Goal: Information Seeking & Learning: Learn about a topic

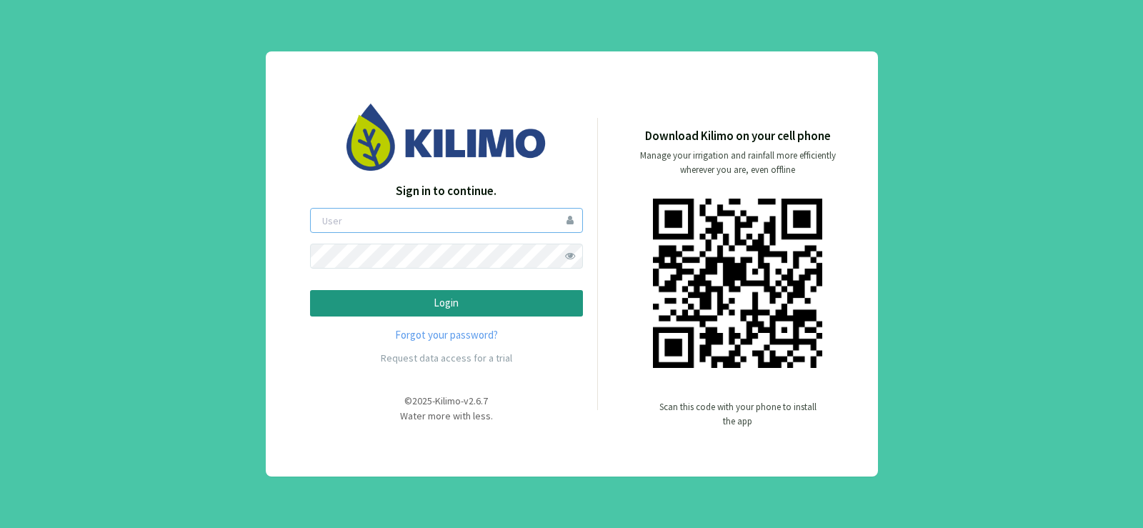
click at [433, 228] on input "email" at bounding box center [446, 220] width 273 height 25
type input "gmercuri"
click at [451, 301] on p "Login" at bounding box center [446, 303] width 249 height 16
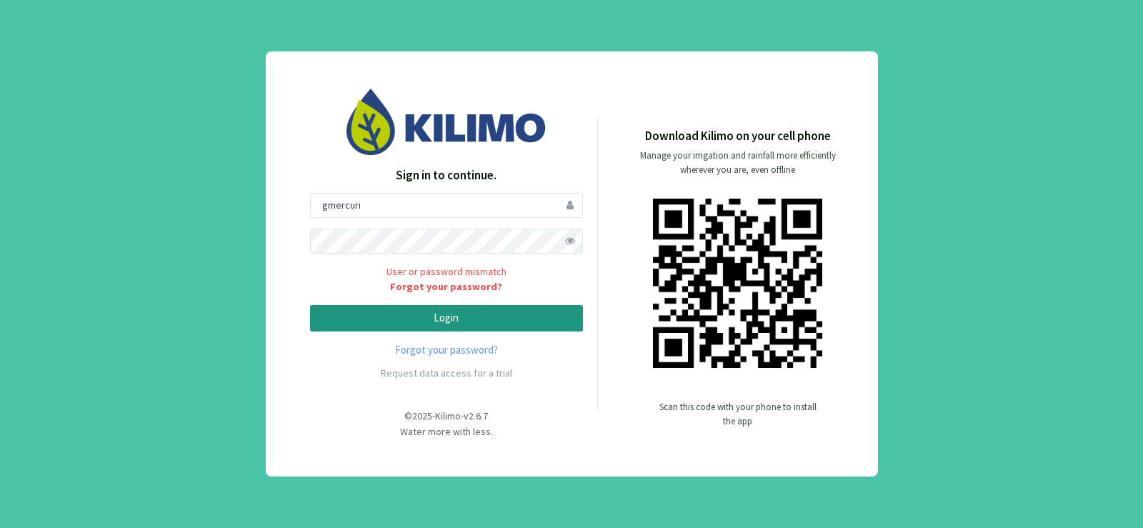
click at [575, 241] on span at bounding box center [570, 241] width 25 height 25
click at [310, 305] on button "Login" at bounding box center [446, 318] width 273 height 26
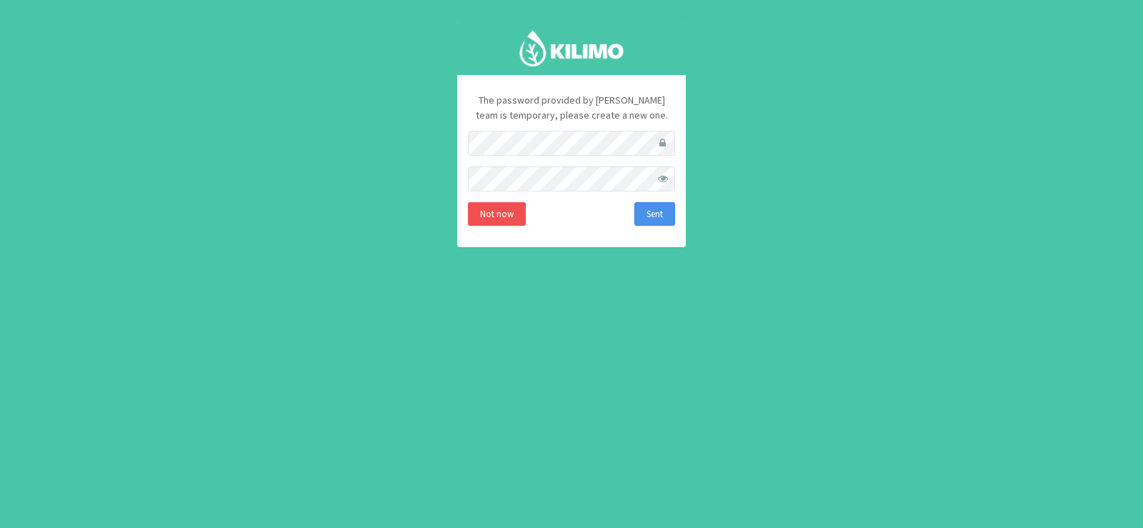
click at [659, 214] on button "Sent" at bounding box center [654, 214] width 41 height 24
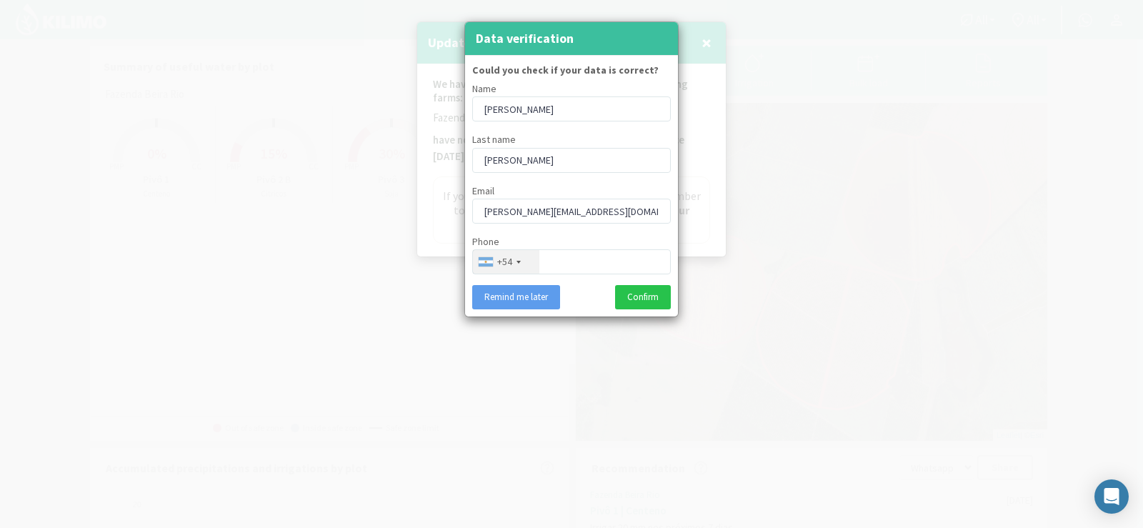
click at [507, 263] on div "+54" at bounding box center [504, 261] width 15 height 15
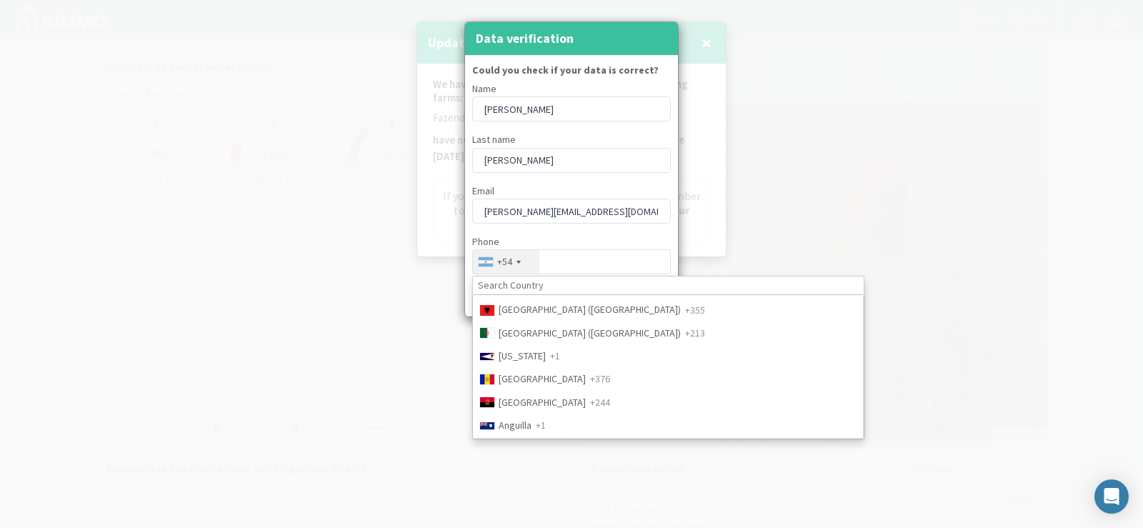
scroll to position [214, 0]
click at [545, 285] on input at bounding box center [667, 285] width 389 height 17
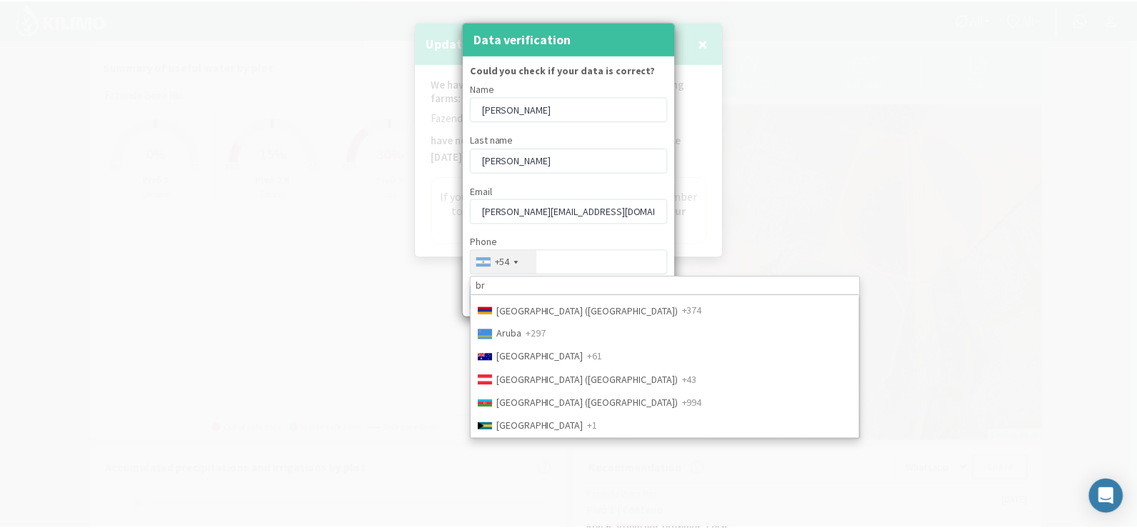
scroll to position [626, 0]
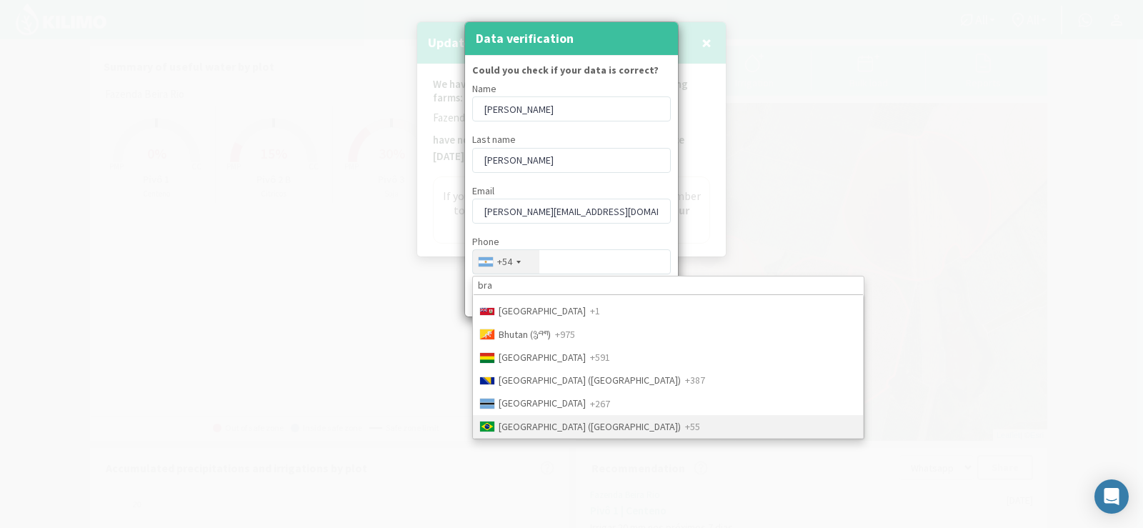
type input "bra"
click at [533, 423] on span "Brazil (Brasil)" at bounding box center [589, 426] width 182 height 13
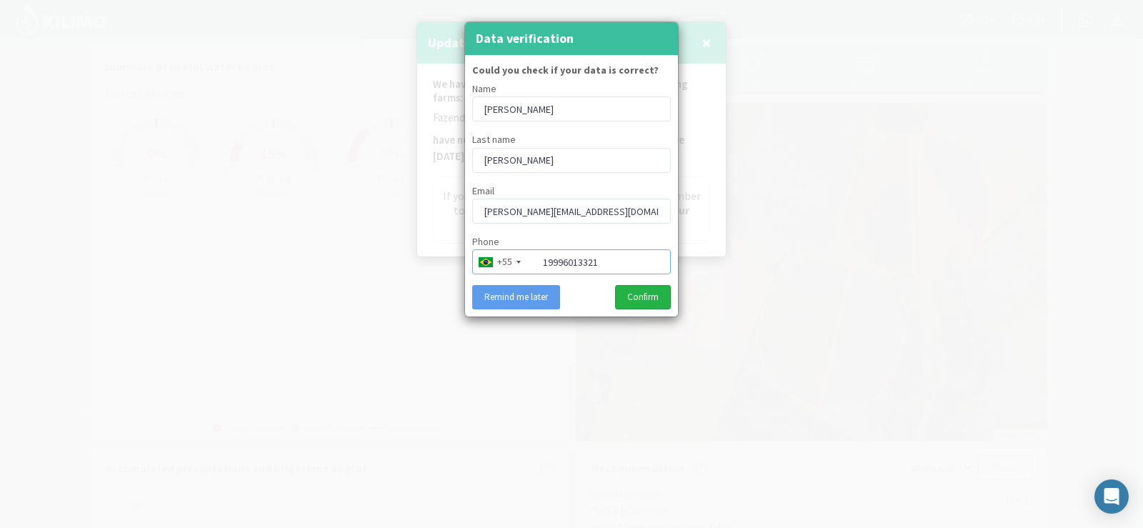
type input "19996013321"
click at [646, 300] on button "Confirm" at bounding box center [643, 297] width 56 height 24
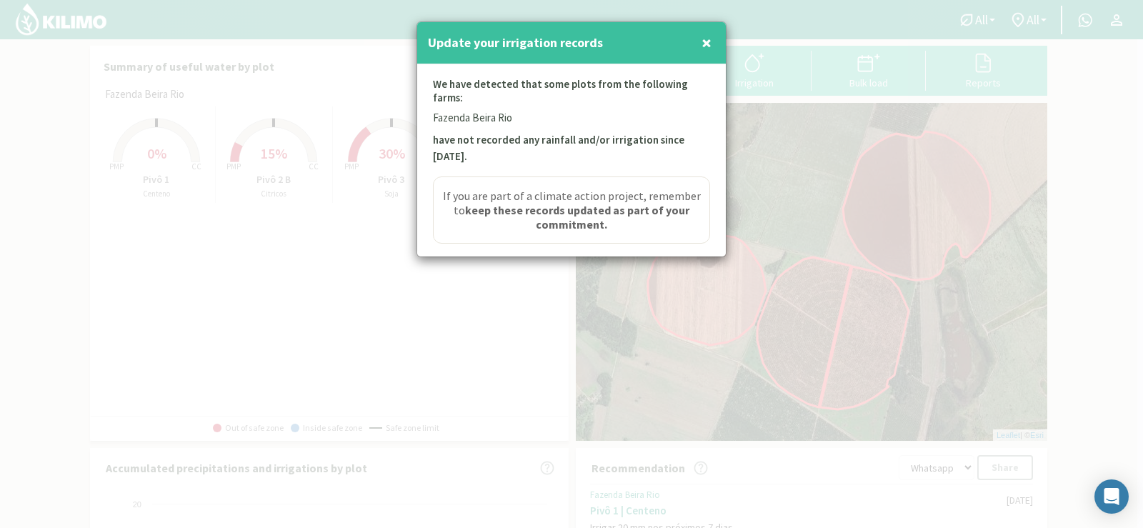
click at [706, 40] on span "×" at bounding box center [706, 43] width 10 height 24
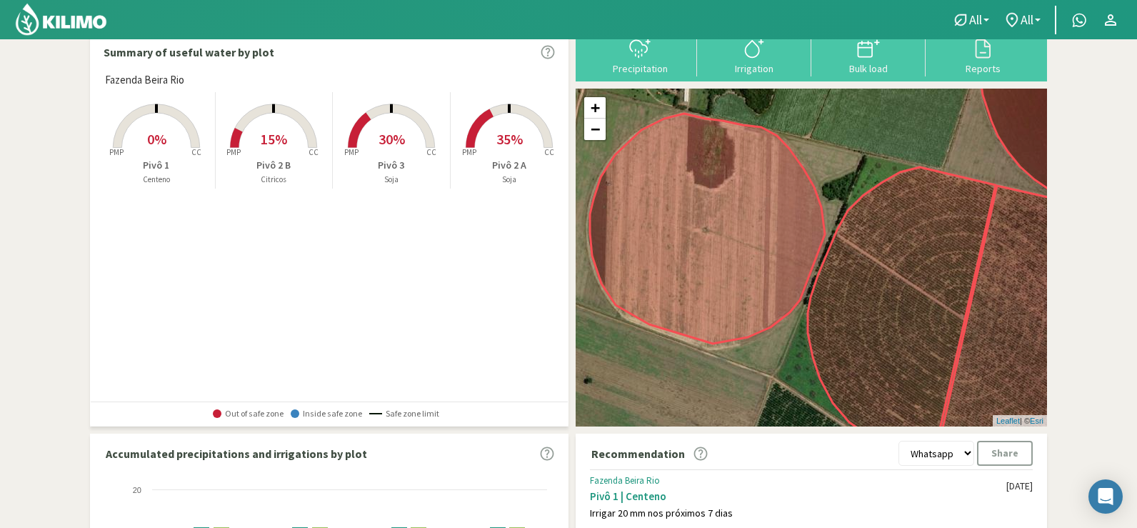
scroll to position [0, 0]
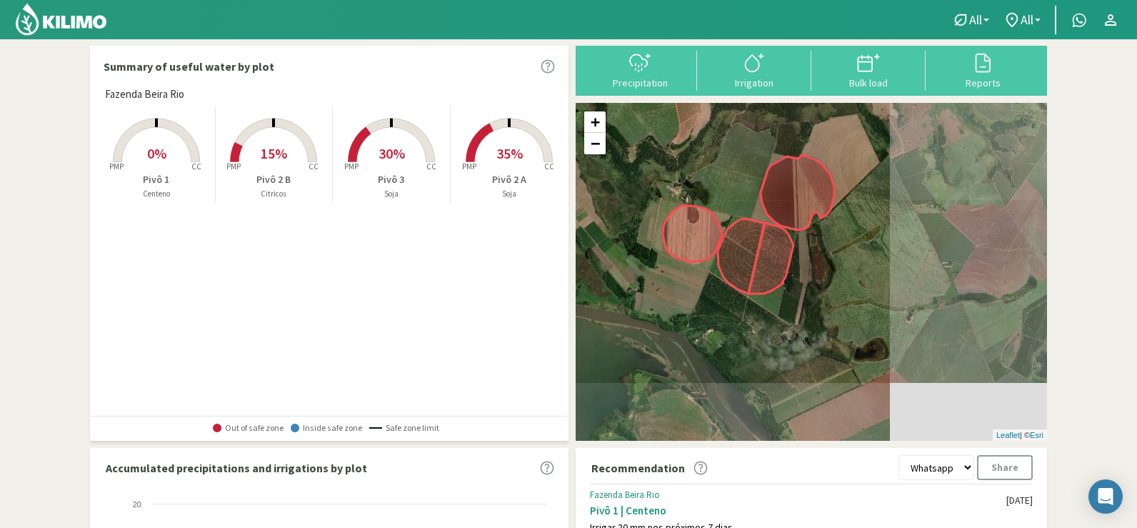
drag, startPoint x: 807, startPoint y: 358, endPoint x: 702, endPoint y: 304, distance: 118.5
click at [702, 304] on div "+ − Leaflet | © Esri" at bounding box center [811, 272] width 471 height 338
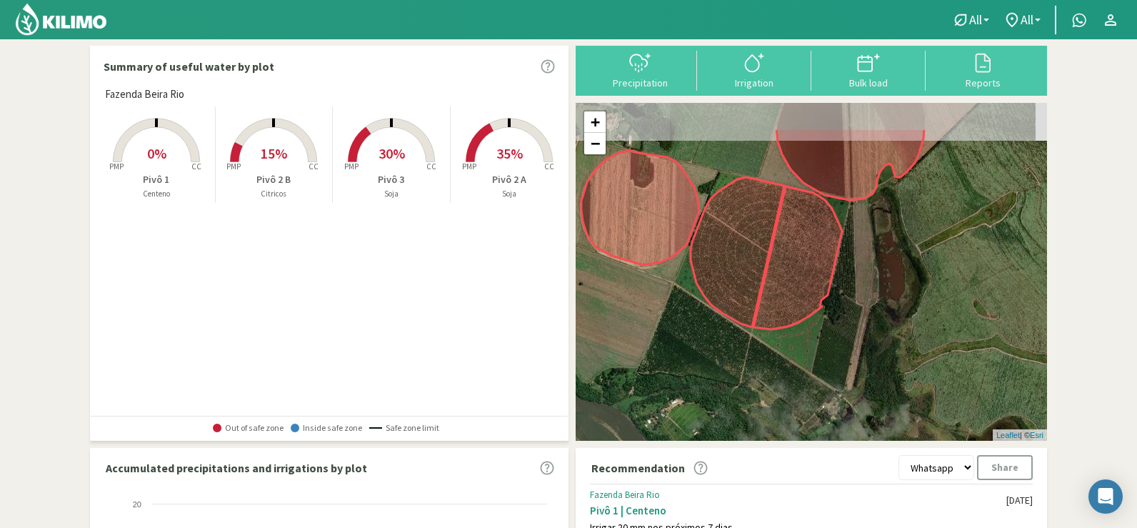
drag, startPoint x: 769, startPoint y: 298, endPoint x: 809, endPoint y: 361, distance: 75.1
click at [809, 361] on div "+ − Leaflet | © Esri" at bounding box center [811, 272] width 471 height 338
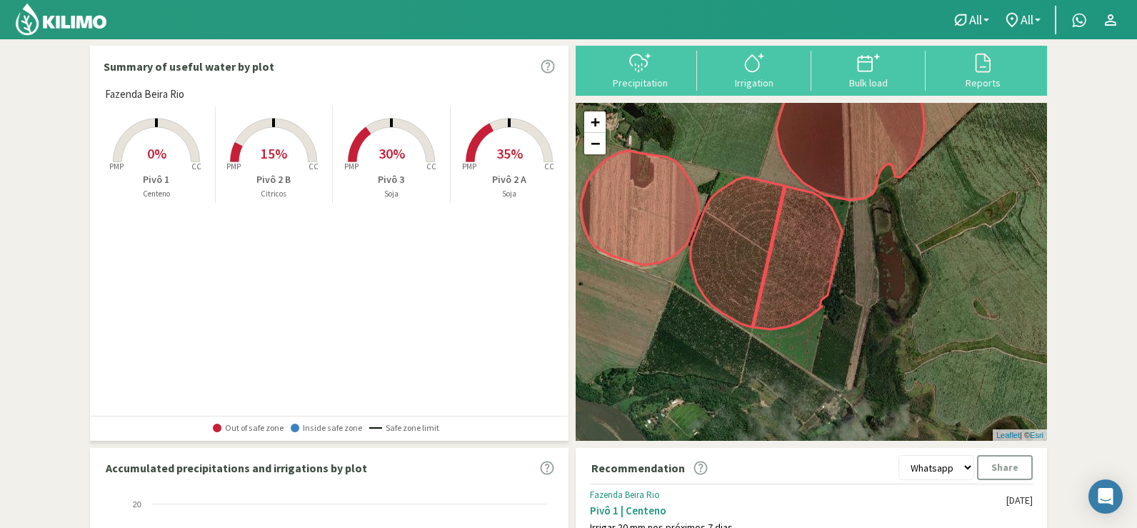
click at [43, 19] on img at bounding box center [61, 19] width 94 height 34
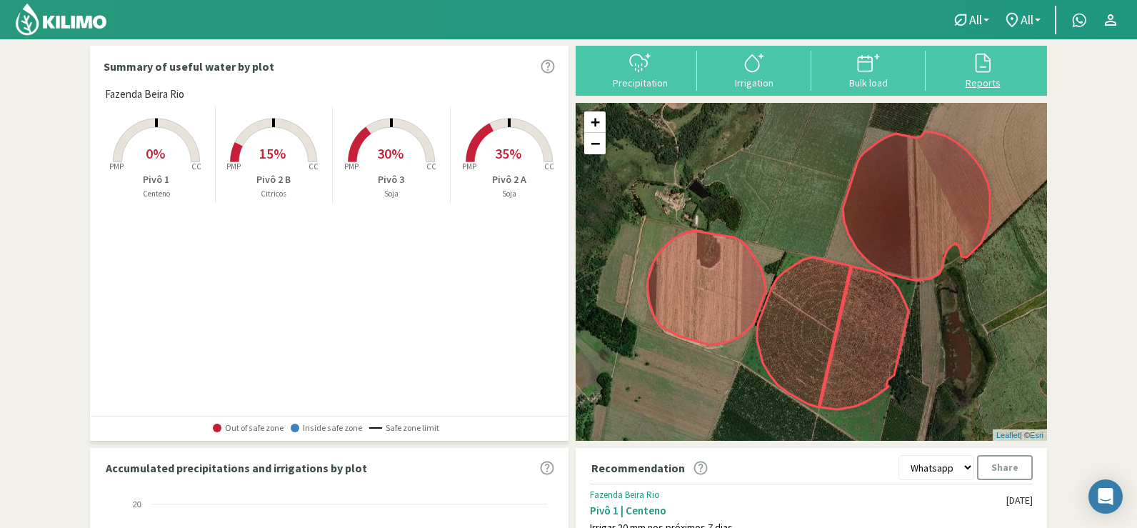
click at [994, 73] on div at bounding box center [983, 62] width 106 height 23
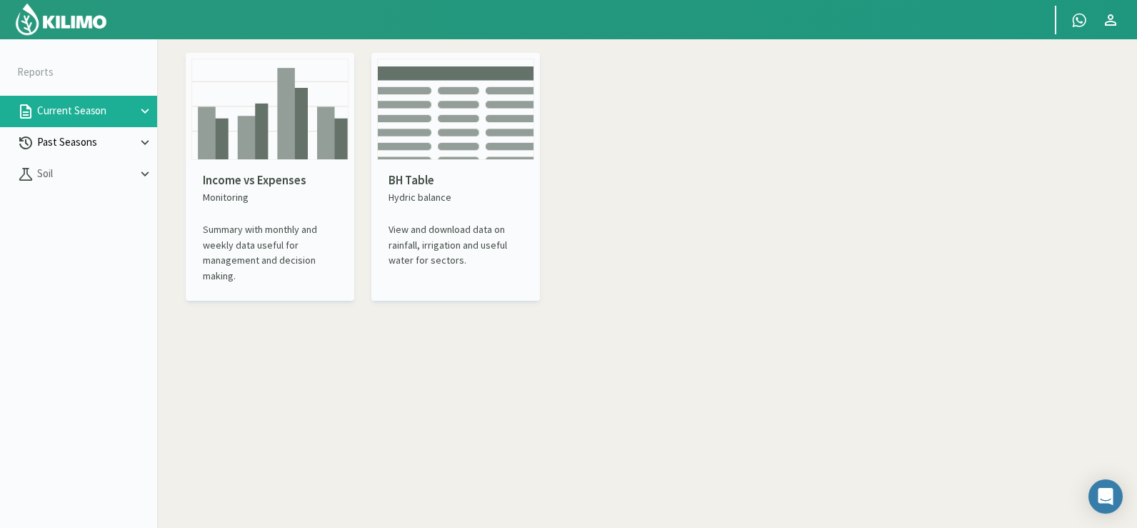
click at [74, 139] on p "Past Seasons" at bounding box center [85, 142] width 103 height 16
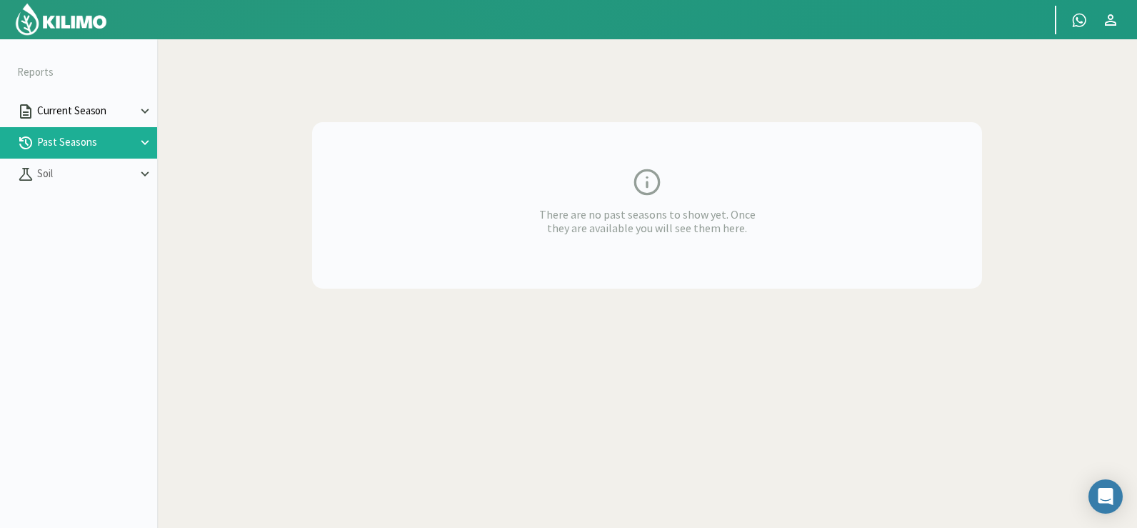
click at [73, 108] on p "Current Season" at bounding box center [85, 111] width 103 height 16
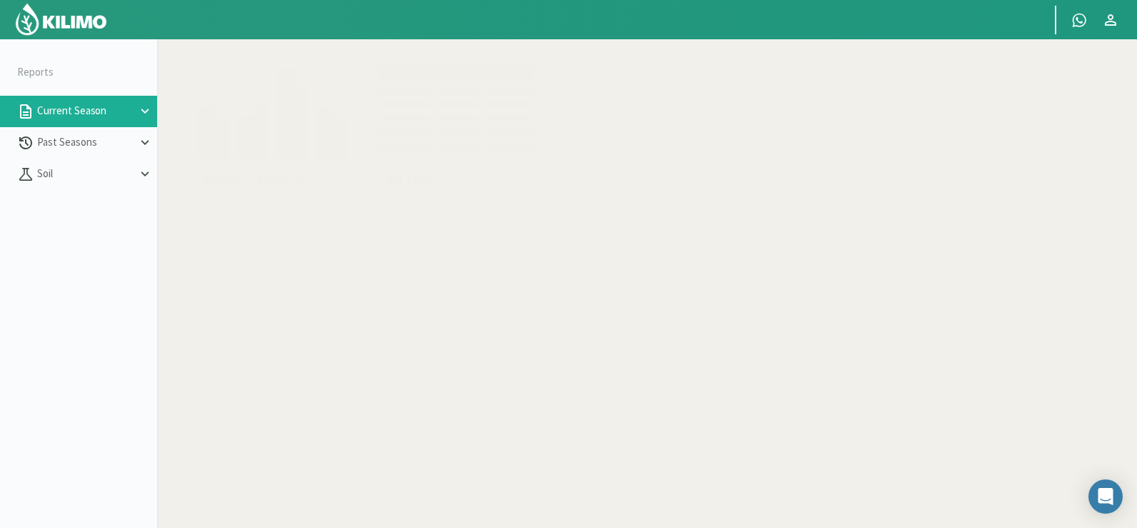
click at [49, 22] on img at bounding box center [61, 19] width 94 height 34
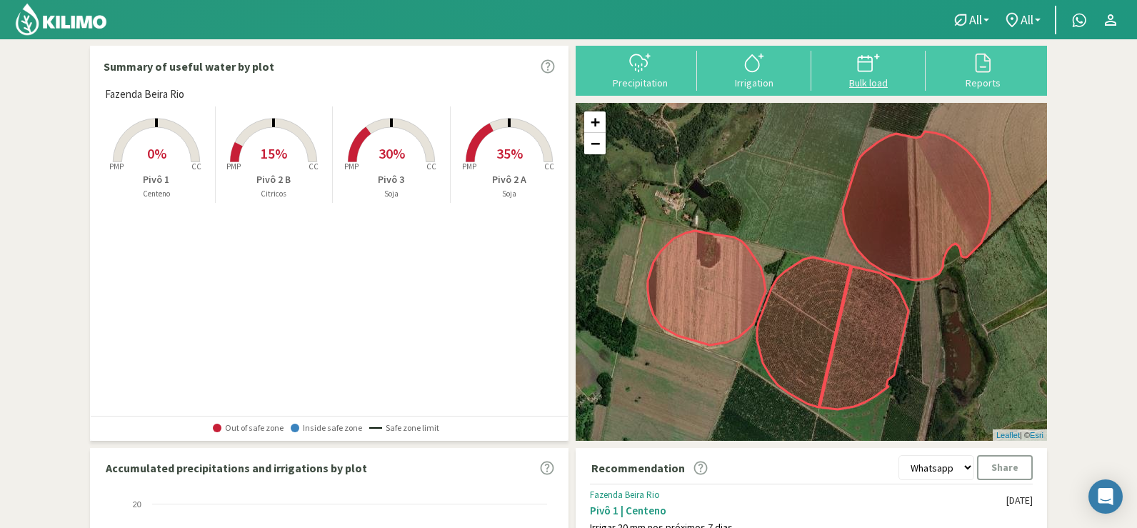
click at [870, 67] on icon at bounding box center [868, 62] width 23 height 23
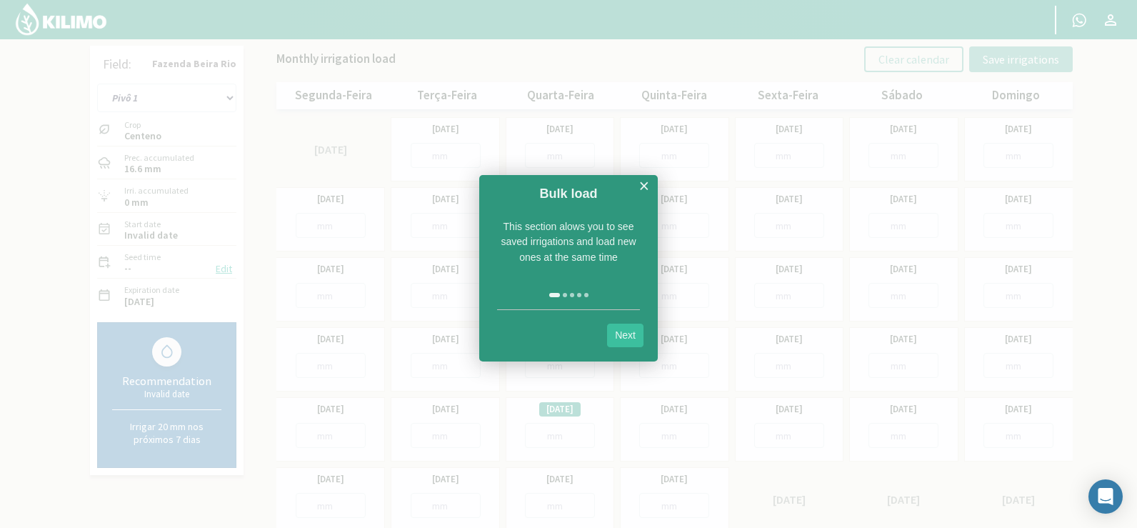
click at [631, 333] on link "Next" at bounding box center [625, 335] width 36 height 24
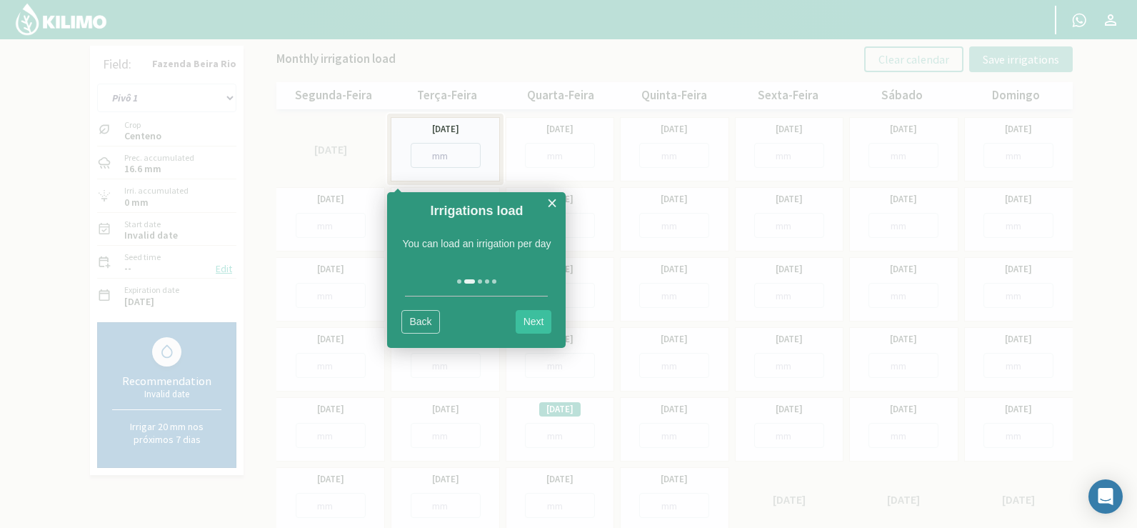
click at [532, 321] on link "Next" at bounding box center [534, 322] width 36 height 24
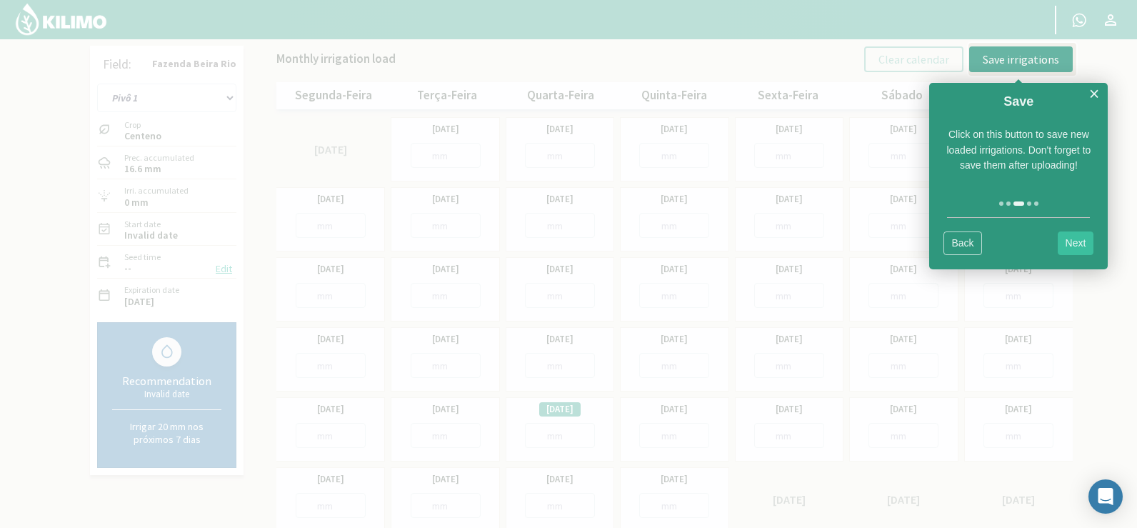
click at [1083, 241] on link "Next" at bounding box center [1076, 243] width 36 height 24
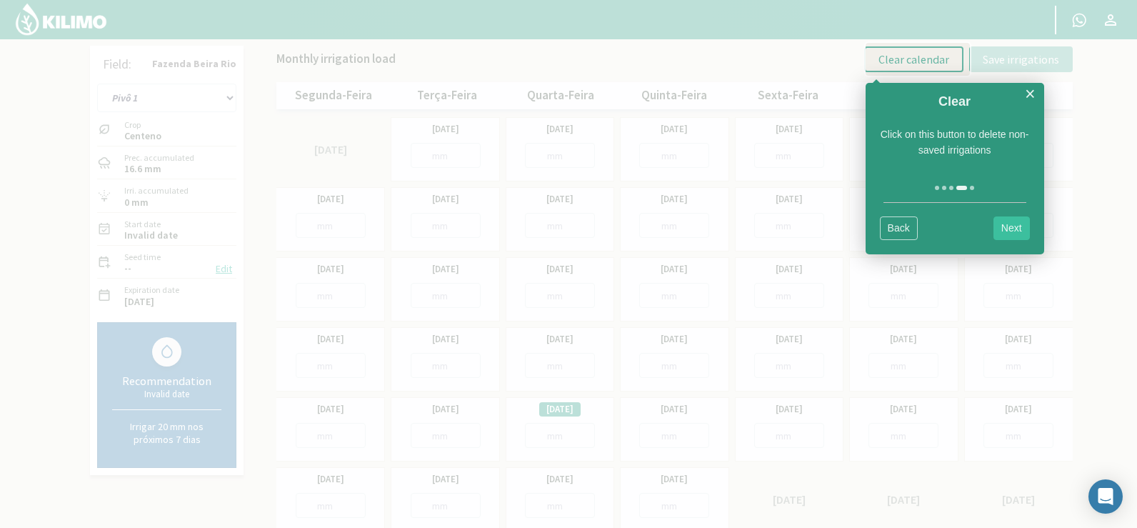
click at [1013, 229] on link "Next" at bounding box center [1011, 228] width 36 height 24
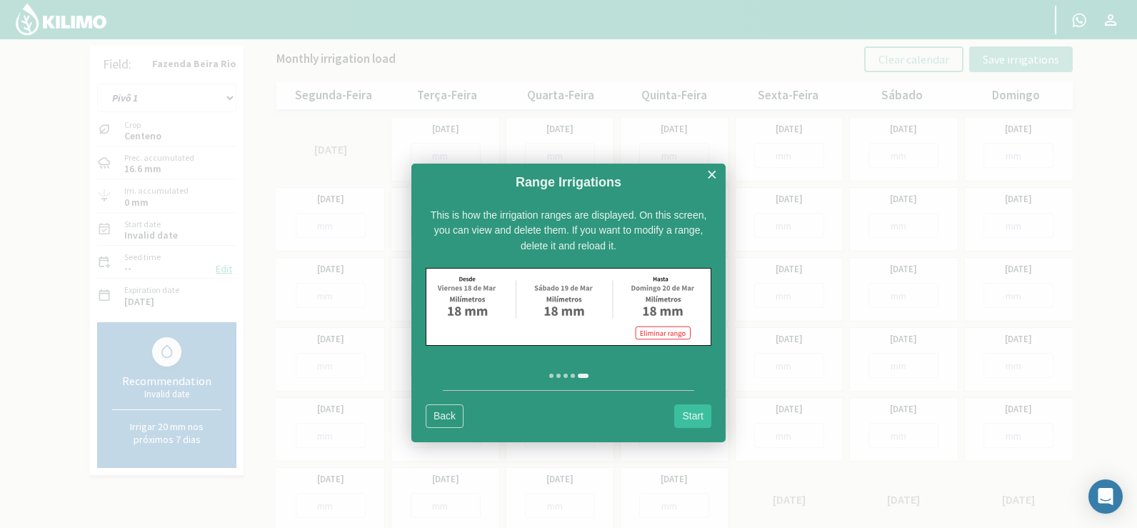
click at [694, 414] on link "Start" at bounding box center [692, 416] width 37 height 24
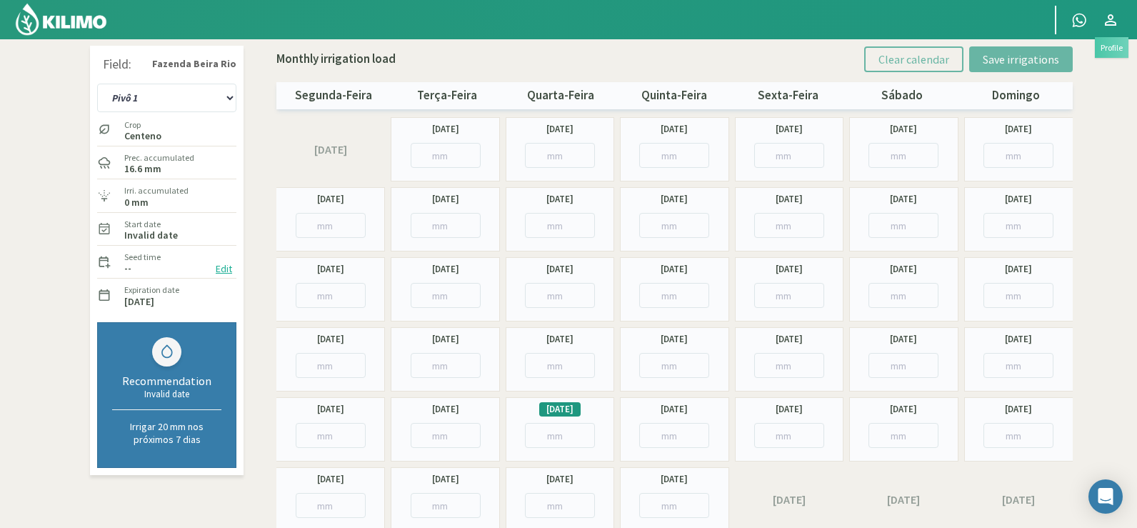
click at [1111, 18] on icon at bounding box center [1110, 19] width 17 height 17
click at [995, 21] on div at bounding box center [518, 19] width 1037 height 39
click at [229, 94] on select "Pivô 1 Pivô 2 A Pivô 2 B Pivô 3" at bounding box center [166, 98] width 139 height 29
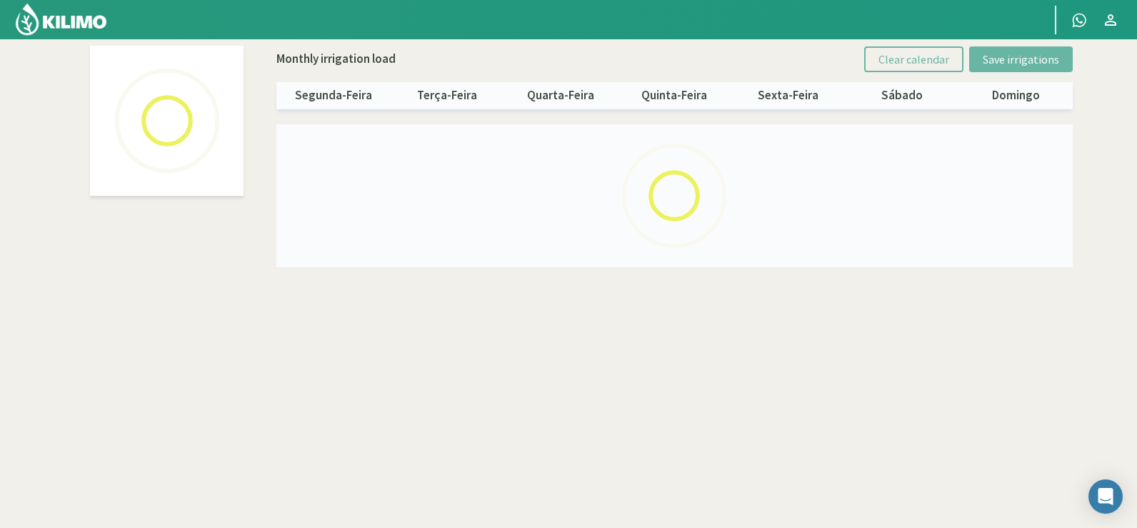
select select "3: Object"
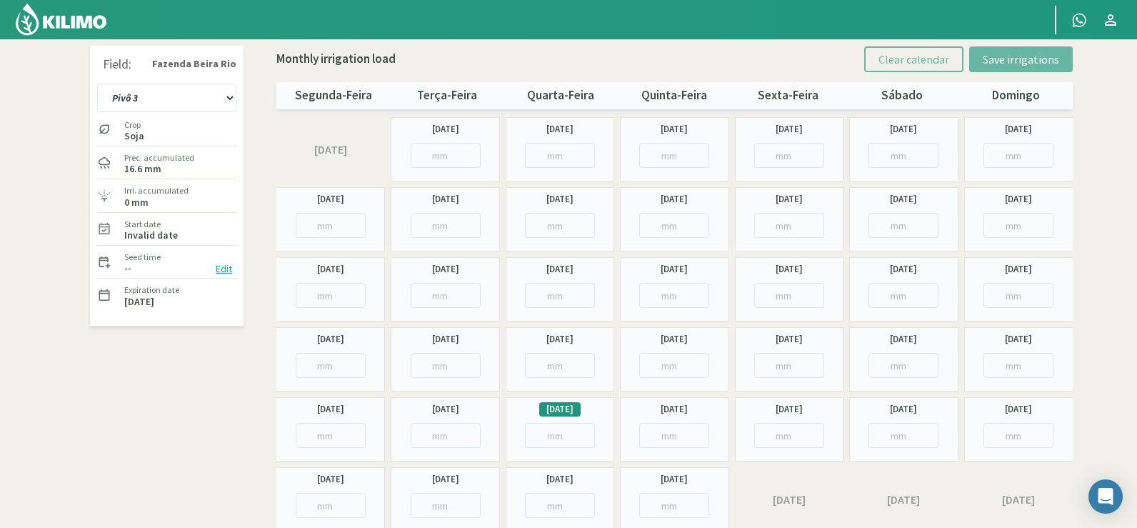
click at [49, 24] on img at bounding box center [61, 19] width 94 height 34
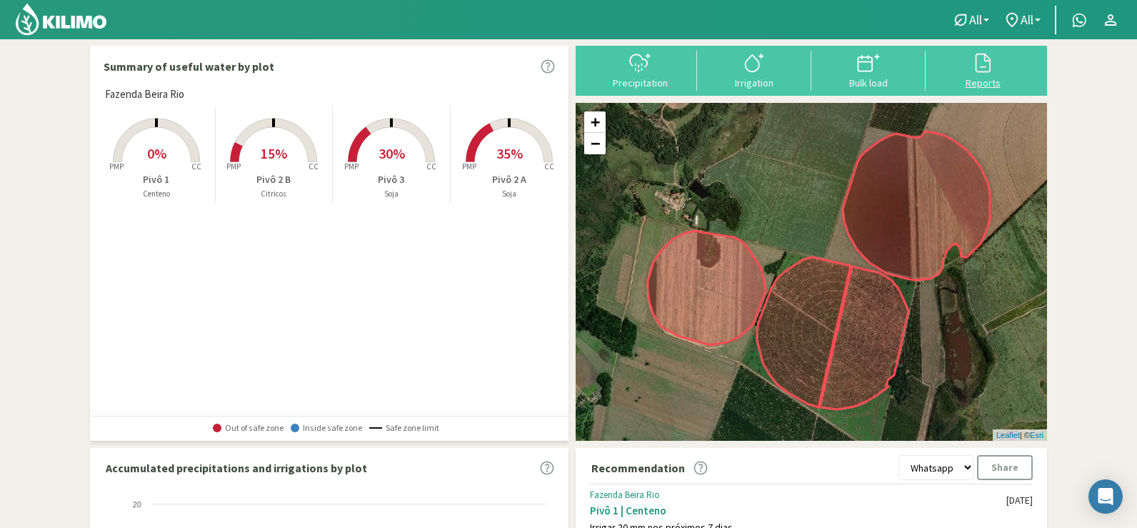
click at [984, 71] on icon at bounding box center [982, 63] width 15 height 19
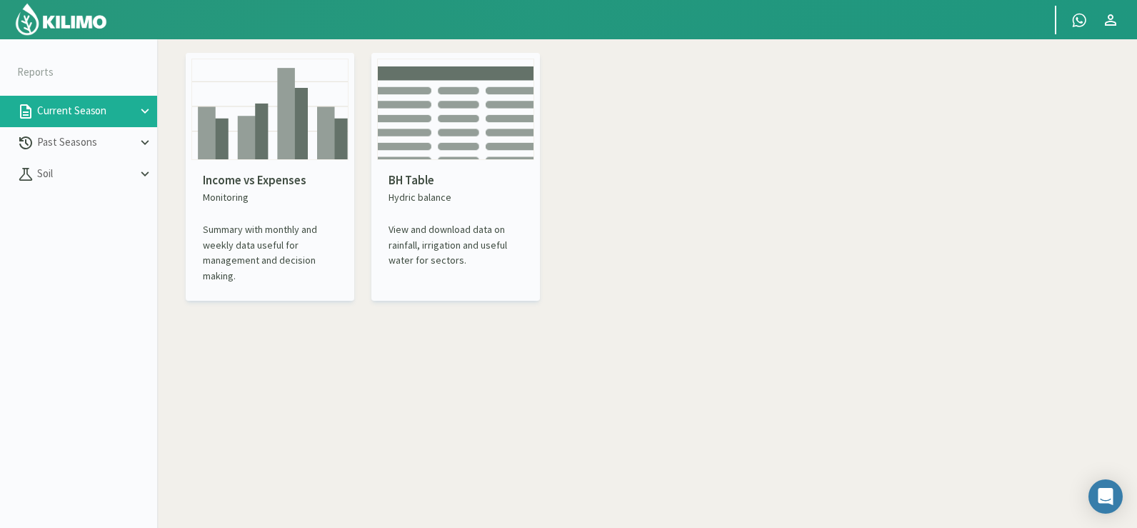
click at [279, 191] on p "Monitoring" at bounding box center [270, 197] width 134 height 15
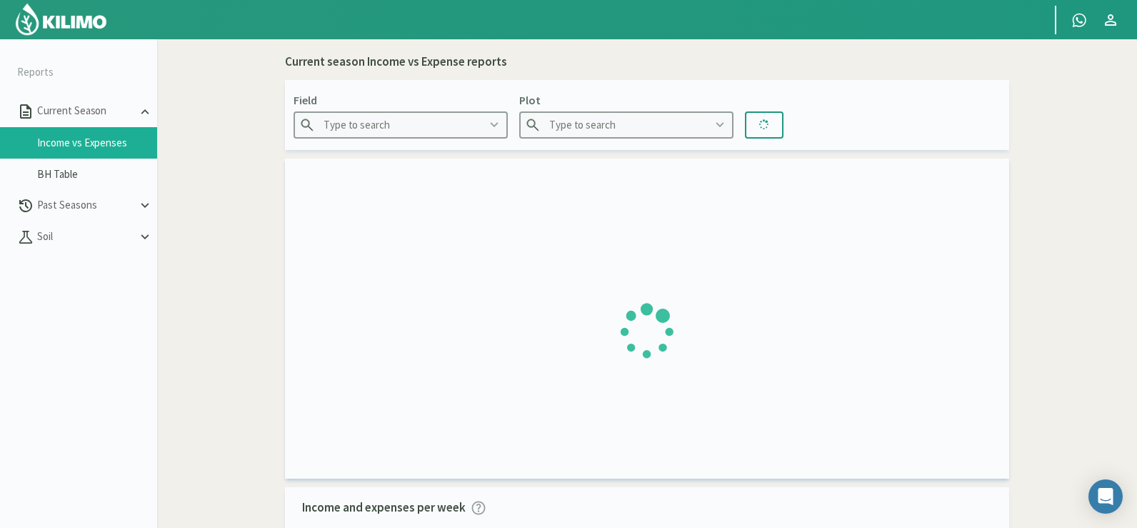
type input "Fazenda Beira Rio"
type input "Pivô 1"
click at [38, 237] on font "Solo" at bounding box center [46, 236] width 19 height 14
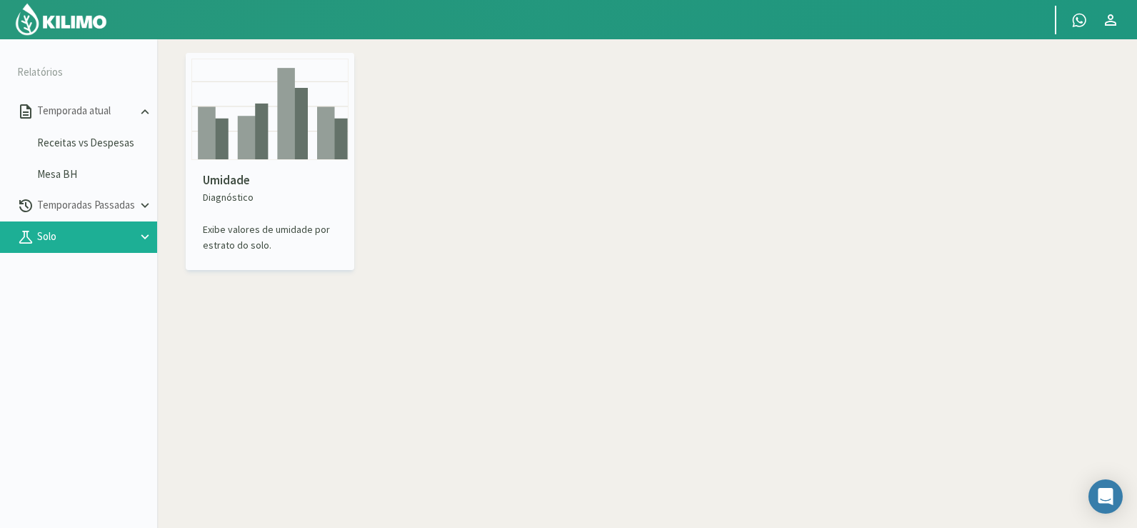
click at [311, 195] on p "Diagnóstico" at bounding box center [270, 197] width 134 height 15
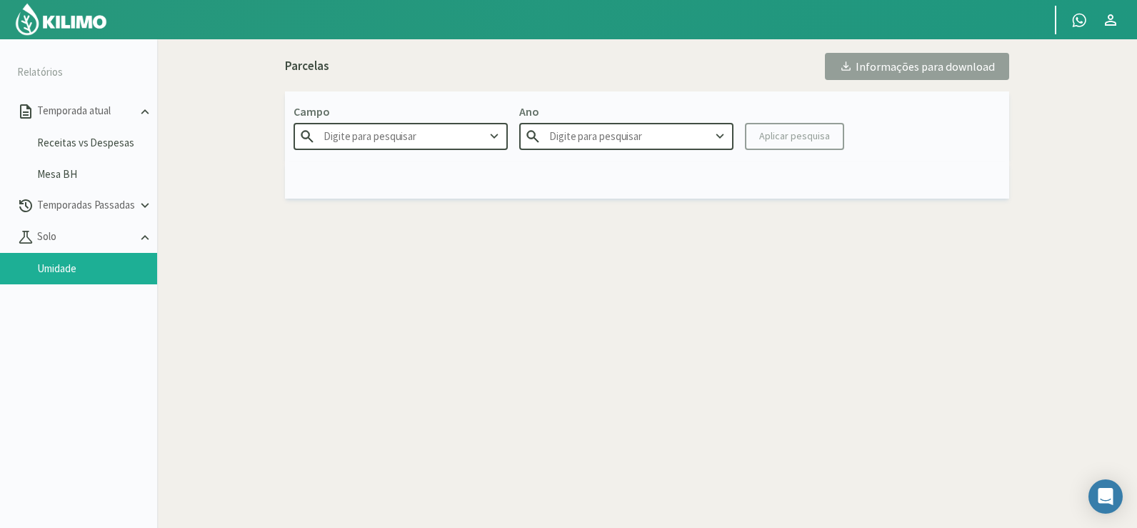
type input "Fazenda Beira Rio"
type input "2025"
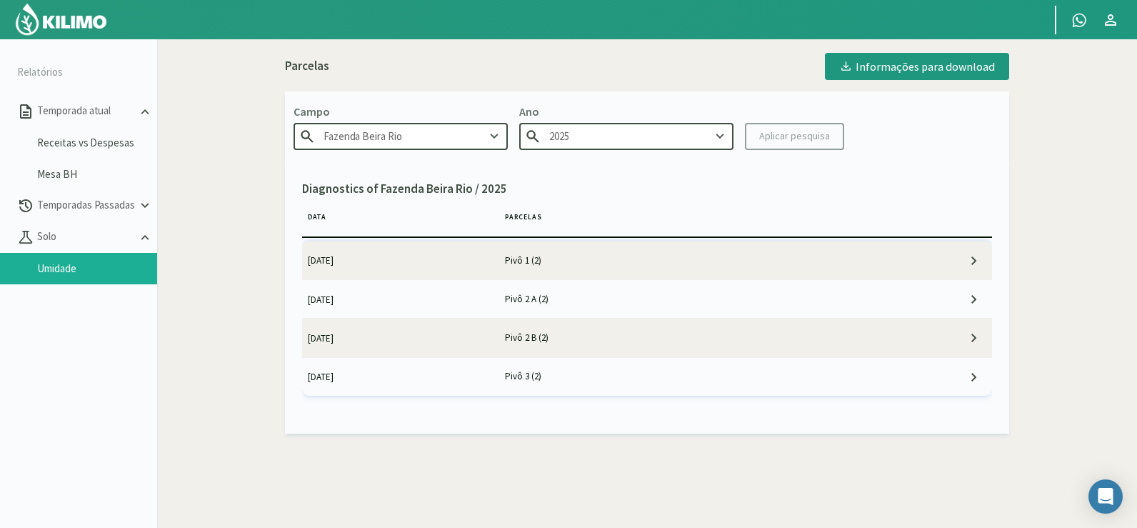
click at [673, 261] on td "Pivô 1 (2)" at bounding box center [696, 260] width 394 height 38
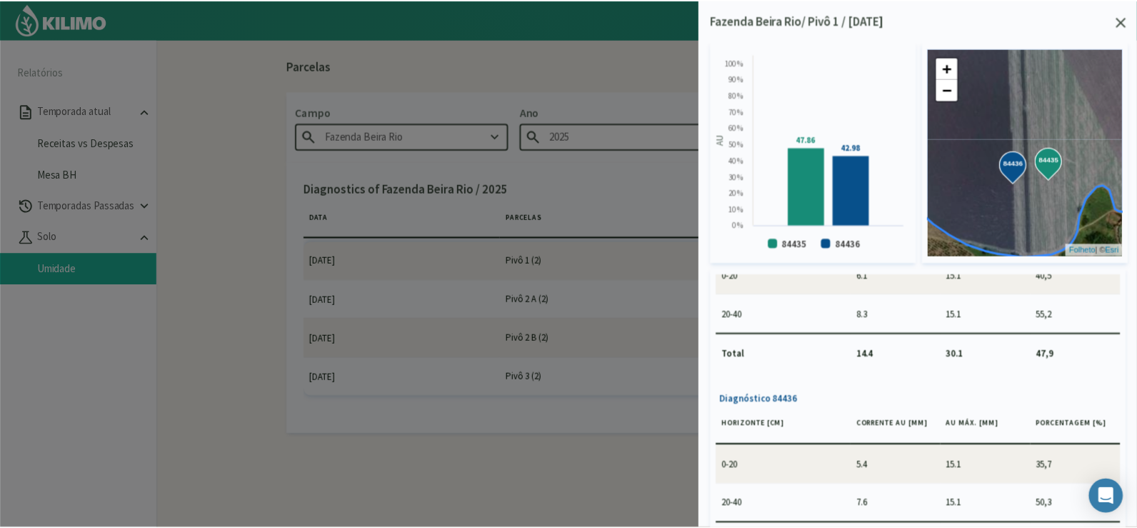
scroll to position [121, 0]
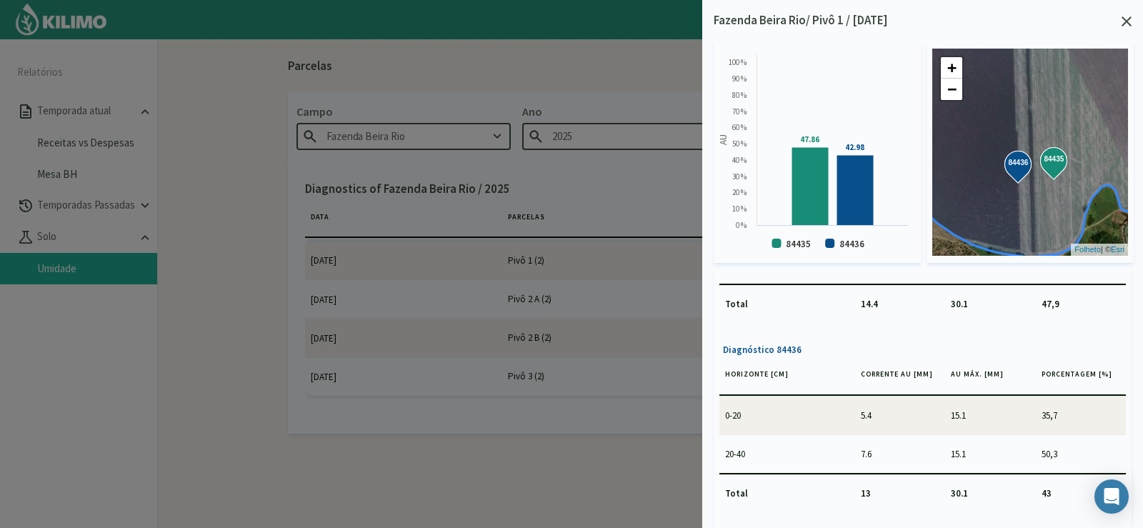
click at [570, 481] on div at bounding box center [571, 264] width 1143 height 528
click at [1131, 20] on div "Fazenda Beira Rio/ Pivô 1 / [DATE] Created with Highcharts 9.2.2 AU 47.86 ​ 47.…" at bounding box center [922, 264] width 441 height 528
click at [1130, 19] on icon at bounding box center [1126, 21] width 10 height 10
click at [1130, 19] on div "[PERSON_NAME]" at bounding box center [1093, 20] width 100 height 29
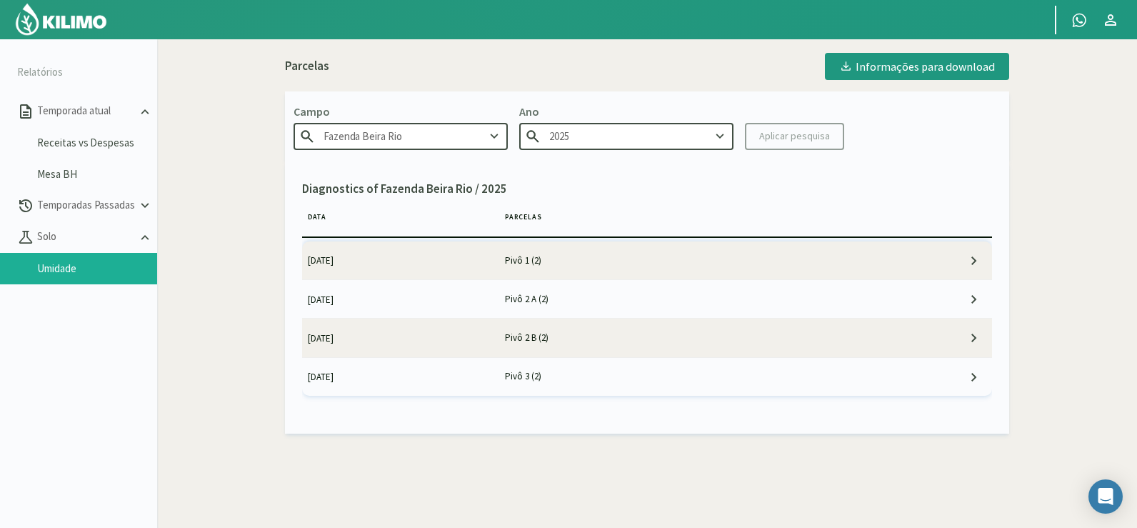
click at [591, 304] on td "Pivô 2 A (2)" at bounding box center [696, 299] width 394 height 39
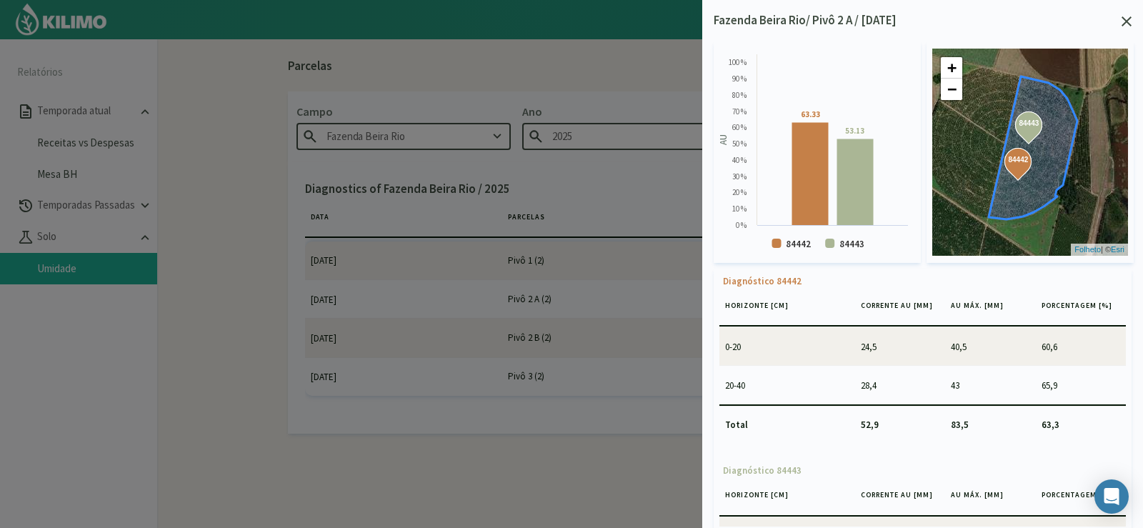
click at [340, 375] on div at bounding box center [571, 264] width 1143 height 528
click at [1124, 21] on icon at bounding box center [1126, 21] width 10 height 10
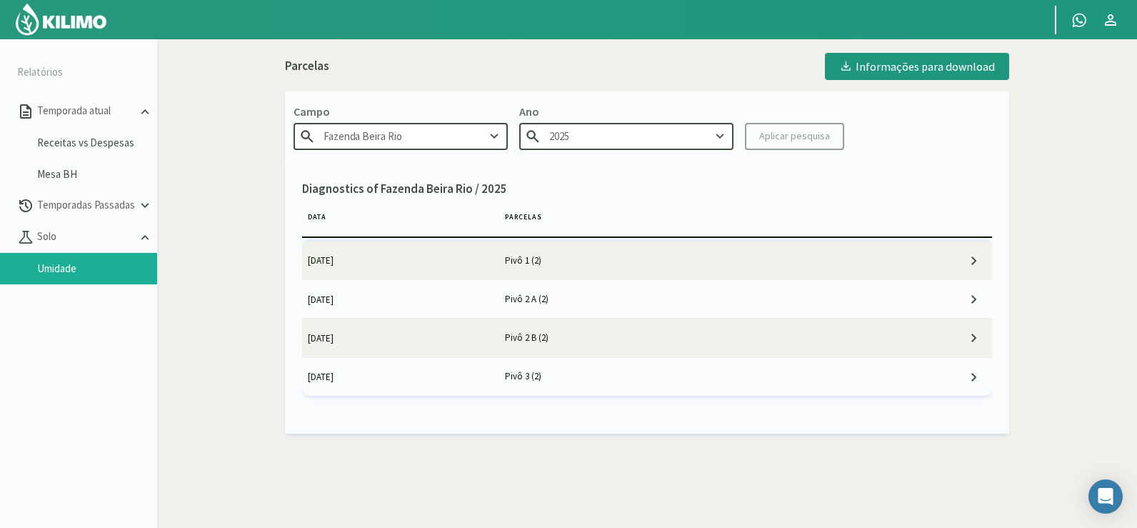
click at [556, 381] on td "Pivô 3 (2)" at bounding box center [696, 376] width 394 height 39
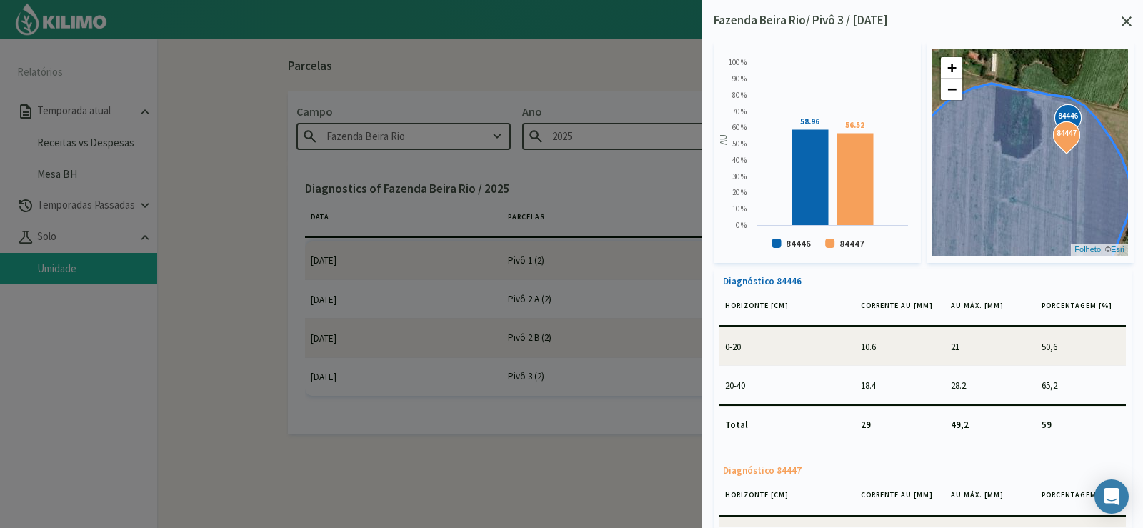
click at [436, 491] on div at bounding box center [571, 264] width 1143 height 528
click at [219, 83] on div at bounding box center [571, 264] width 1143 height 528
click at [1130, 21] on icon at bounding box center [1126, 21] width 10 height 10
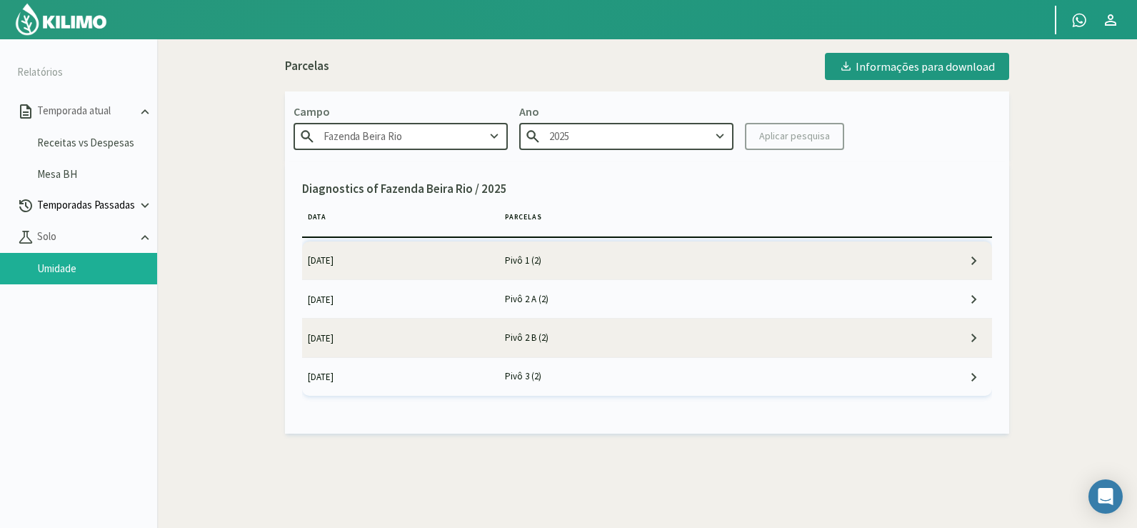
click at [111, 201] on font "Temporadas Passadas" at bounding box center [86, 205] width 98 height 14
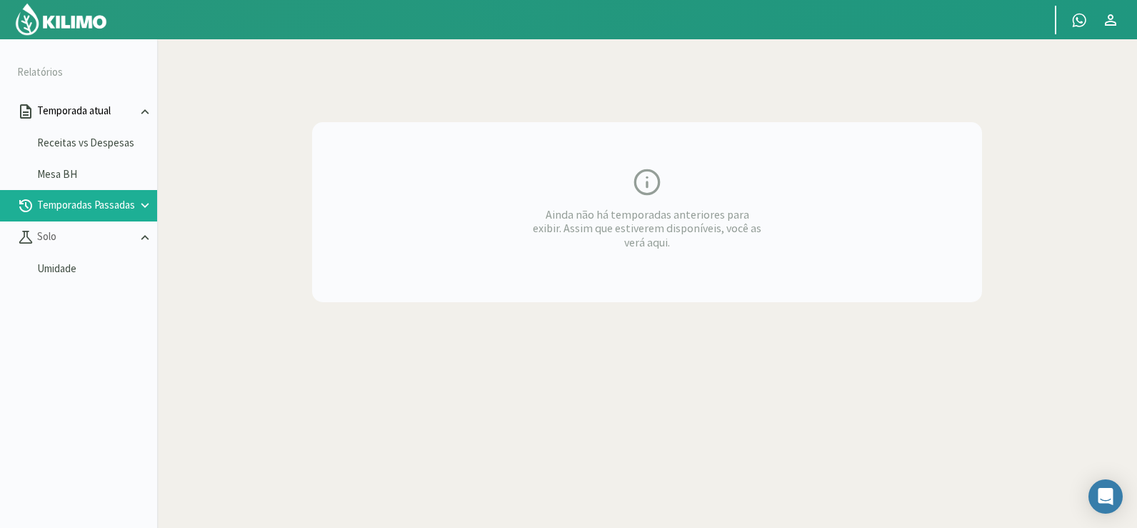
click at [76, 113] on font "Temporada atual" at bounding box center [74, 111] width 74 height 14
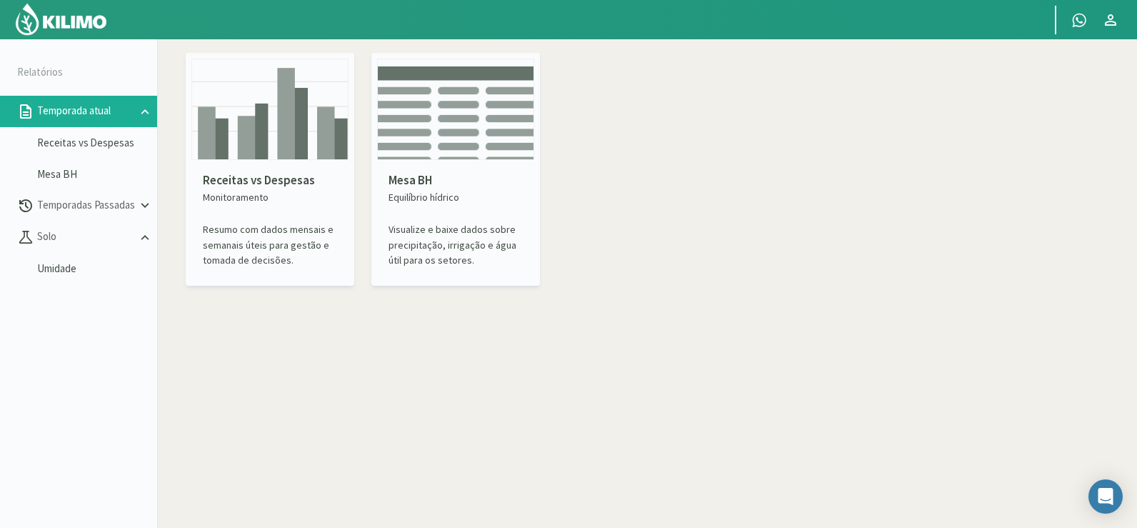
click at [472, 181] on p "Mesa BH" at bounding box center [455, 180] width 134 height 19
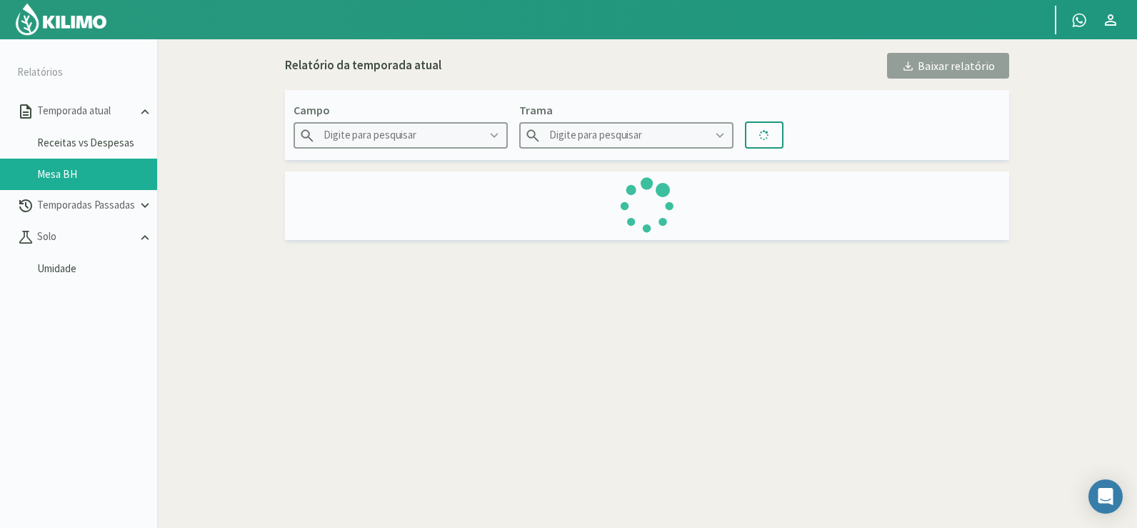
type input "Fazenda Beira Rio"
type input "Pivô 1"
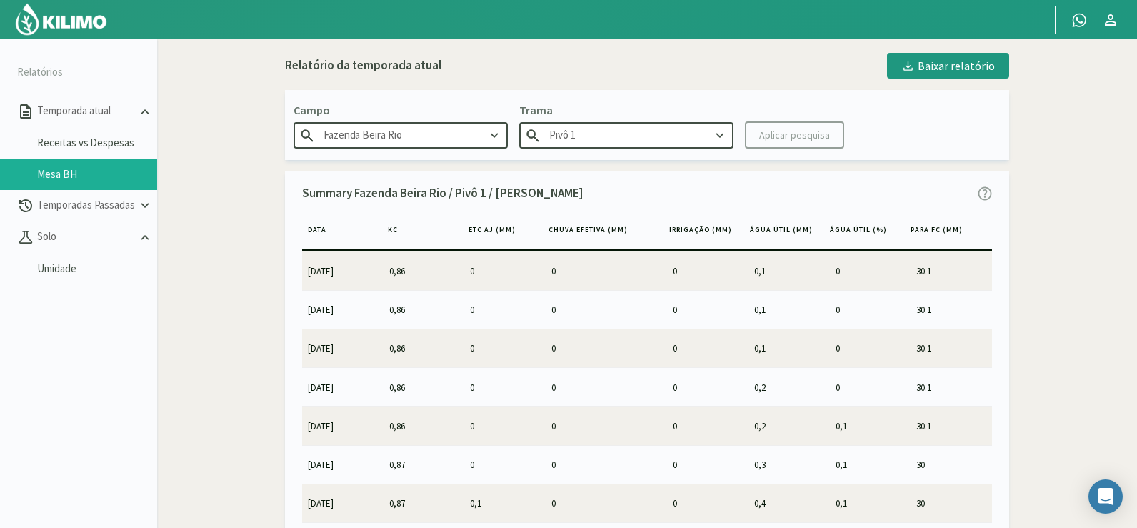
scroll to position [82, 0]
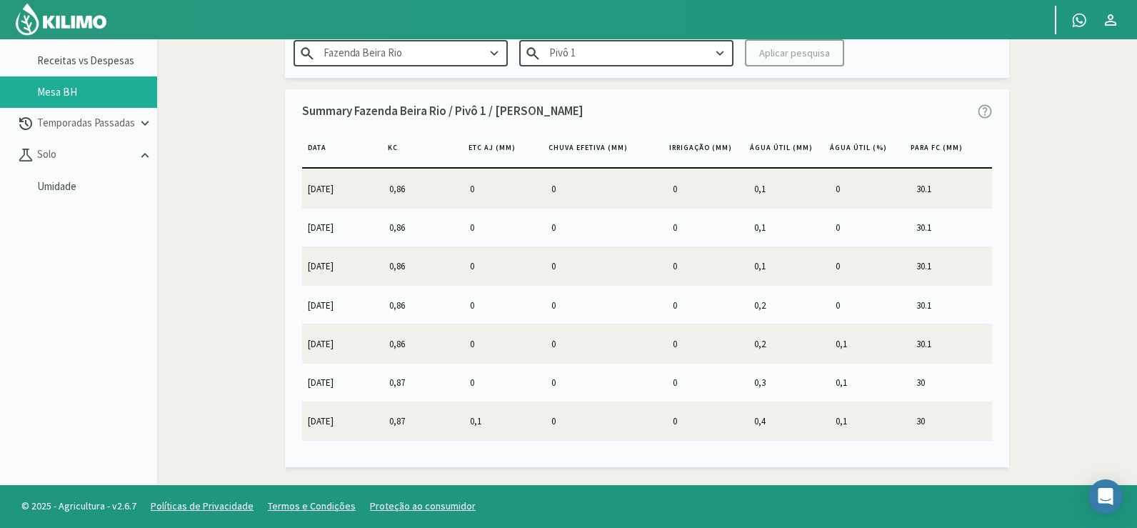
click at [71, 24] on img at bounding box center [61, 19] width 94 height 34
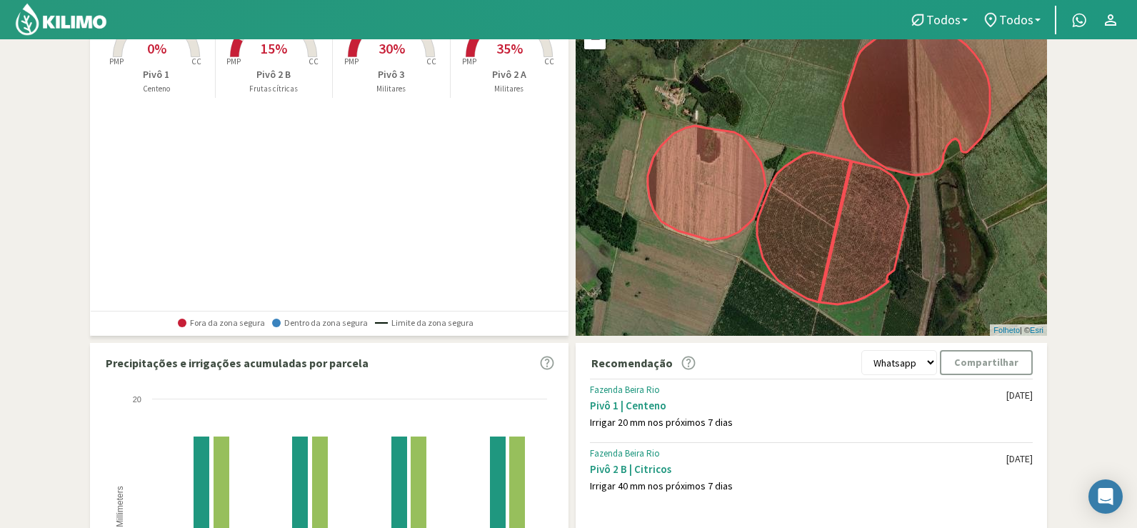
scroll to position [34, 0]
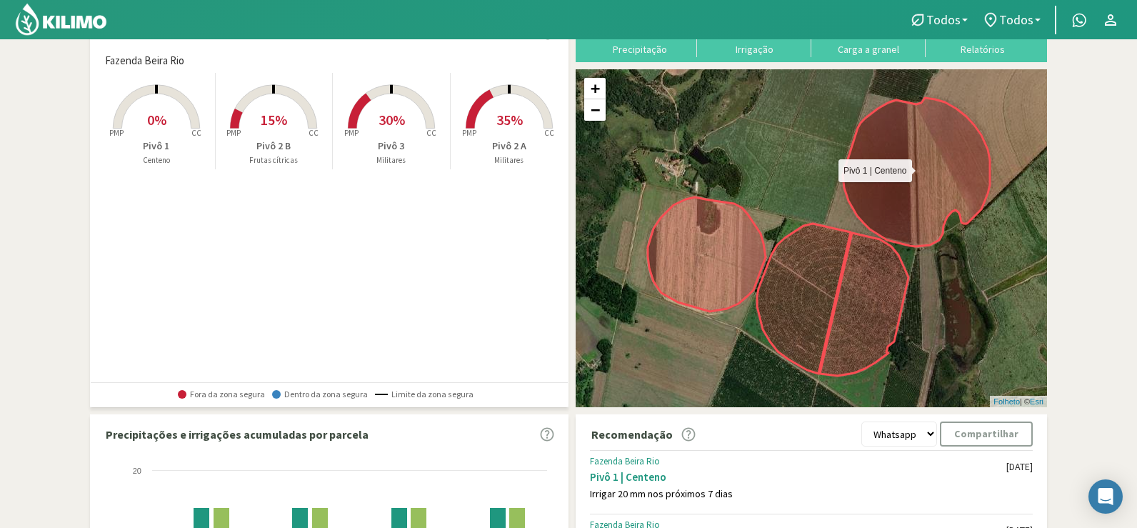
click at [921, 172] on icon at bounding box center [916, 172] width 147 height 149
click at [923, 170] on icon at bounding box center [916, 172] width 147 height 149
click at [893, 170] on icon at bounding box center [916, 172] width 147 height 149
click at [155, 137] on rect at bounding box center [156, 130] width 114 height 114
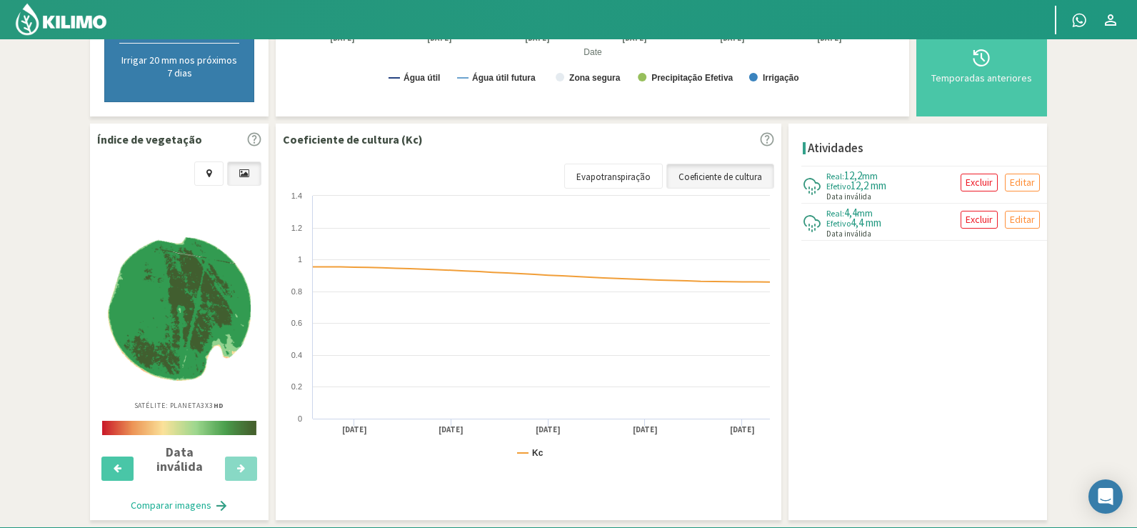
scroll to position [418, 0]
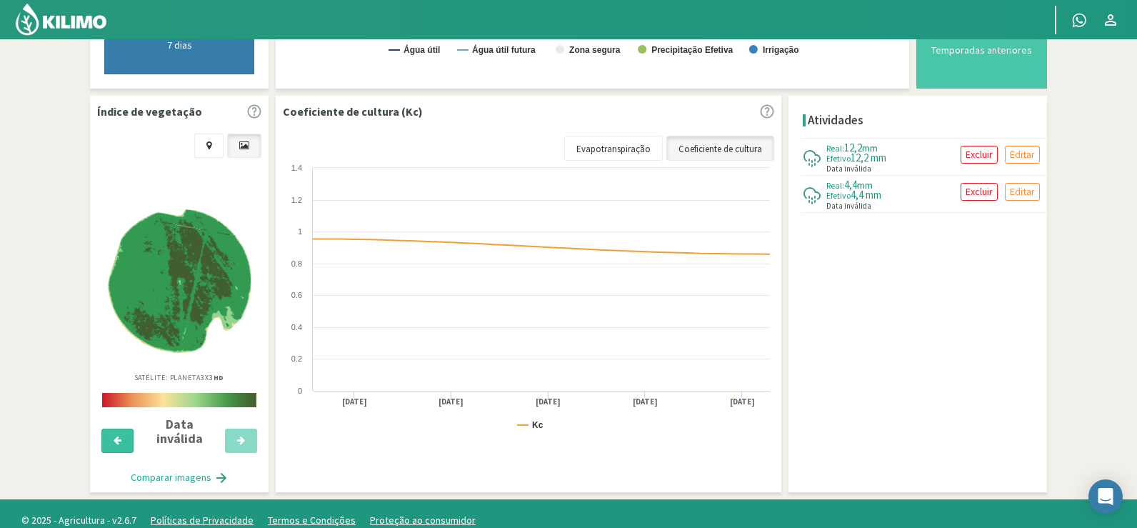
click at [121, 436] on icon at bounding box center [118, 440] width 8 height 9
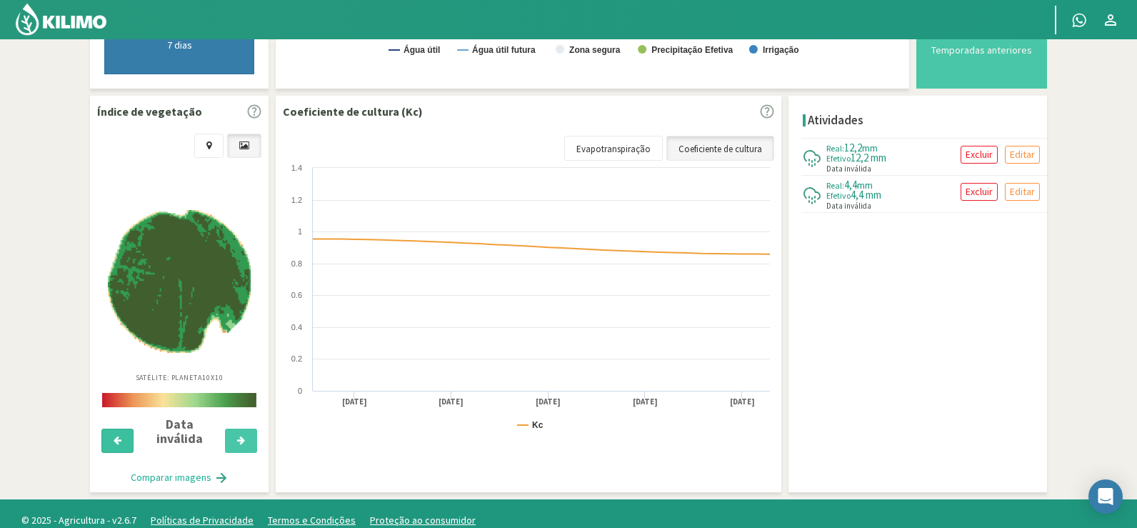
click at [121, 436] on icon at bounding box center [118, 440] width 8 height 9
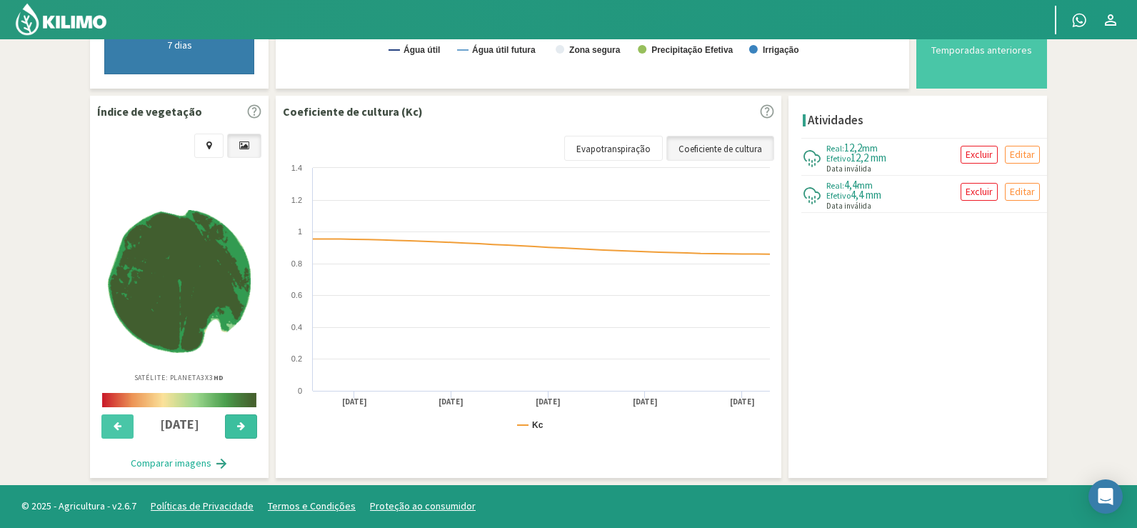
click at [248, 426] on button at bounding box center [241, 426] width 32 height 24
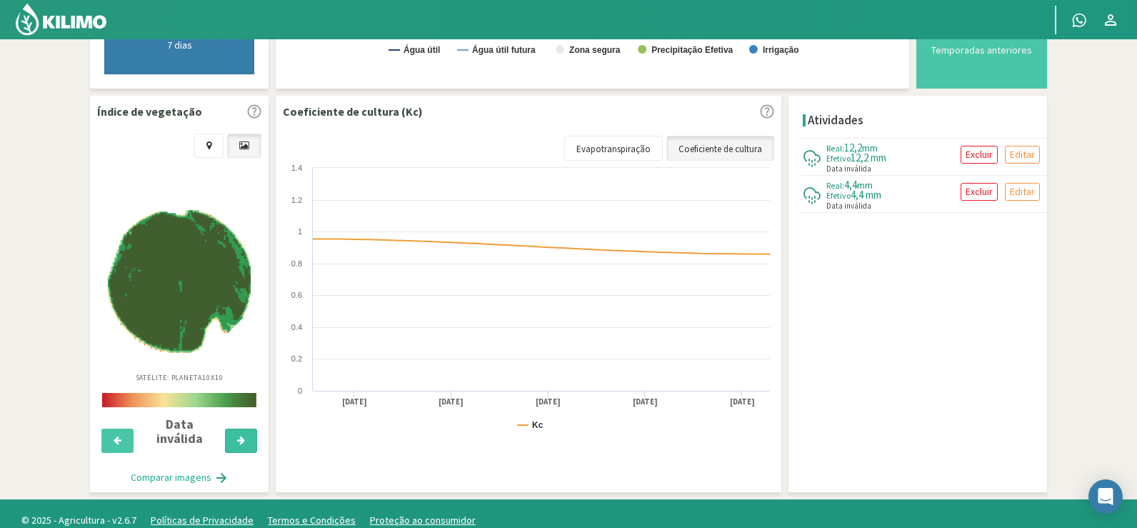
click at [248, 428] on button at bounding box center [241, 440] width 32 height 24
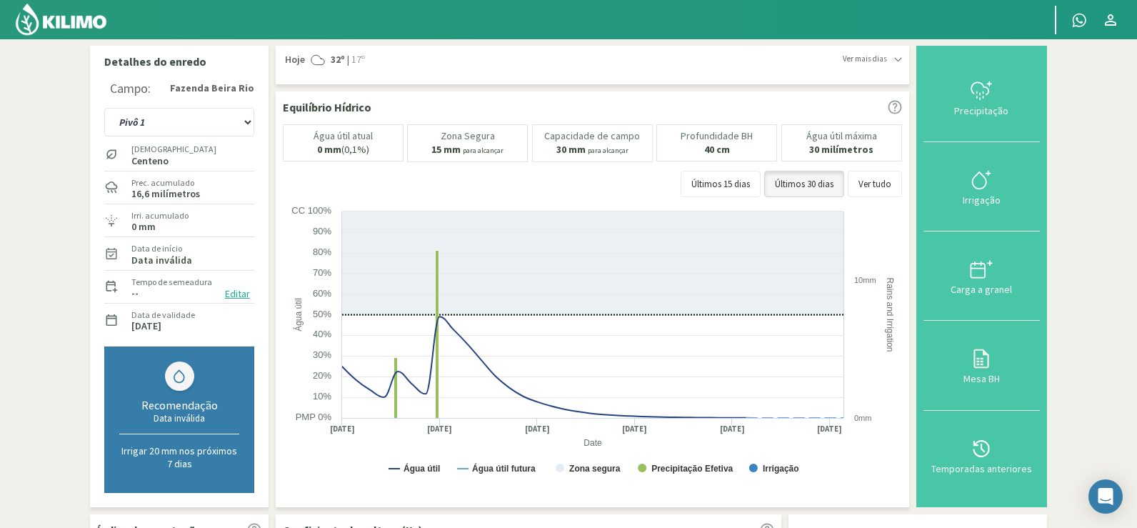
scroll to position [71, 0]
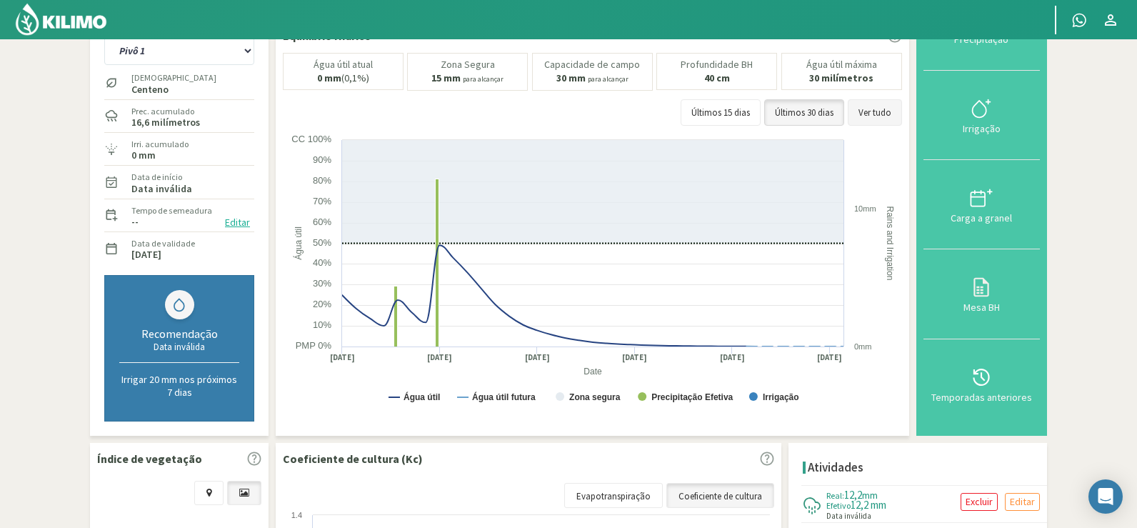
click at [883, 108] on font "Ver tudo" at bounding box center [874, 112] width 33 height 12
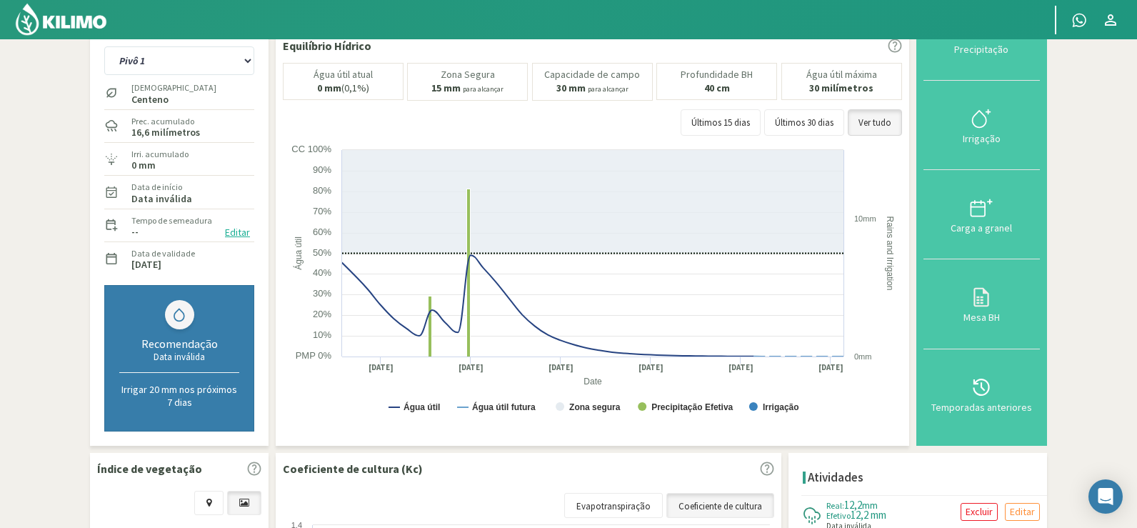
scroll to position [0, 0]
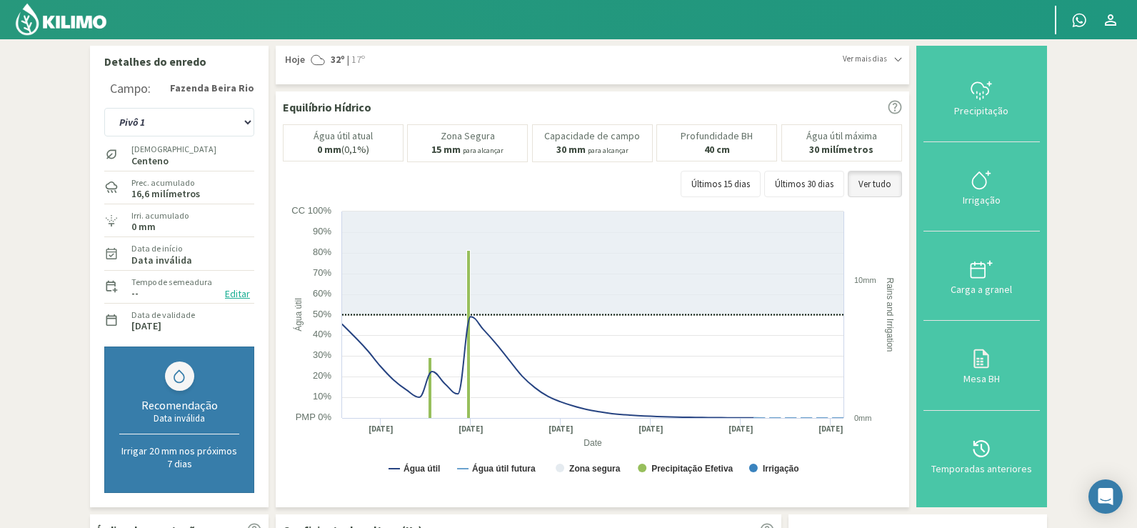
click at [71, 17] on img at bounding box center [61, 19] width 94 height 34
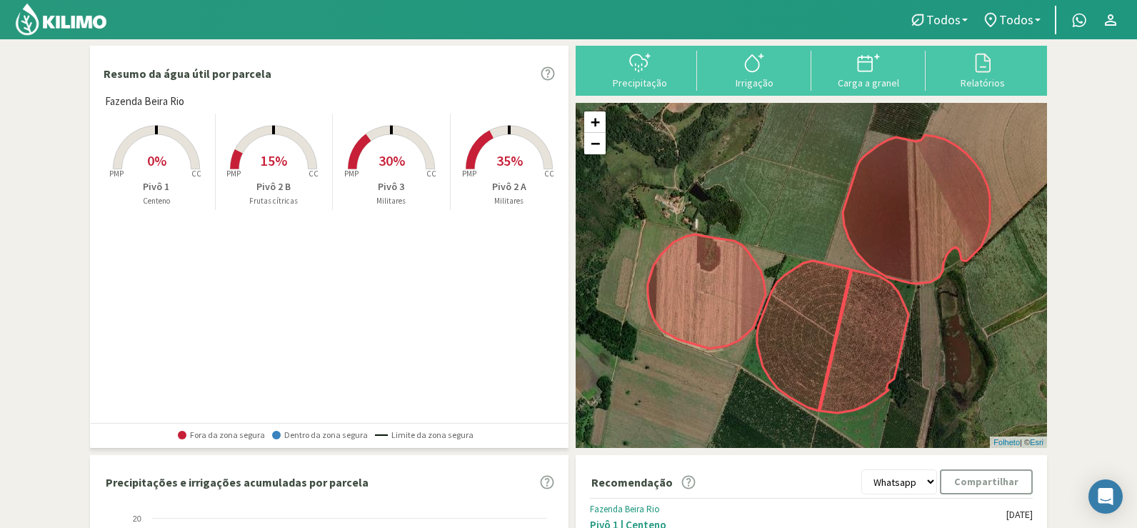
click at [271, 172] on rect at bounding box center [273, 171] width 114 height 114
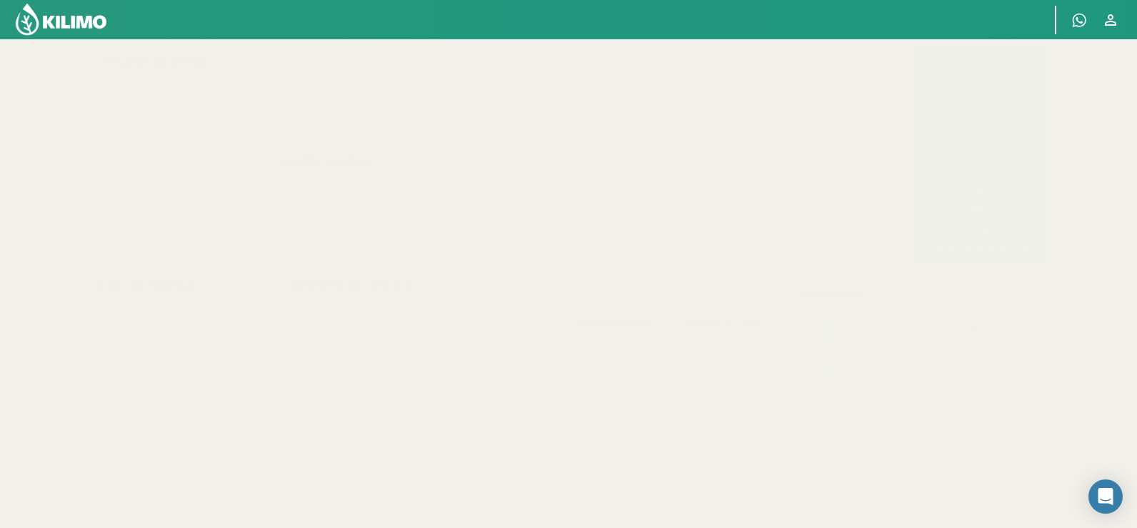
select select "2: Object"
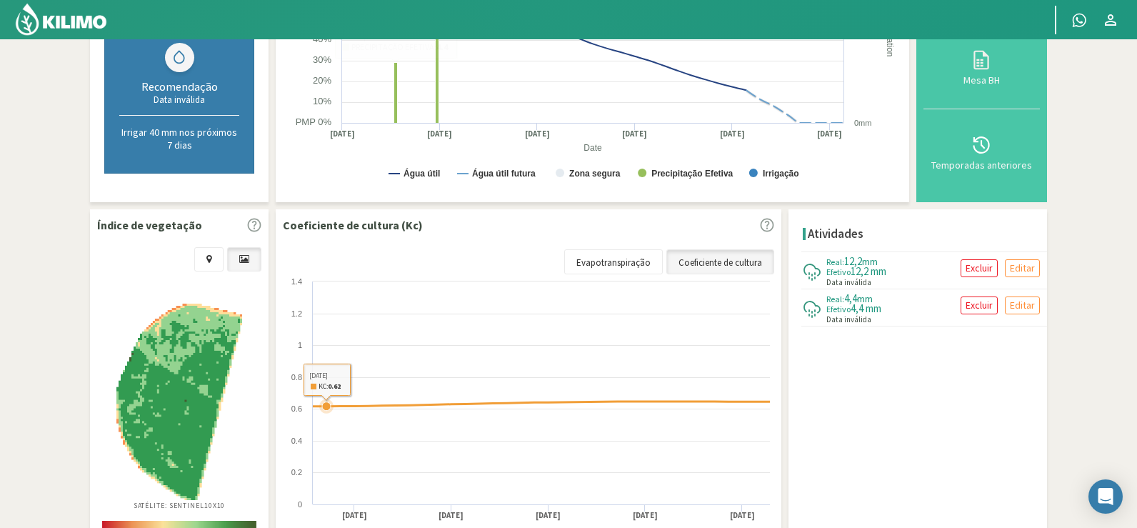
scroll to position [413, 0]
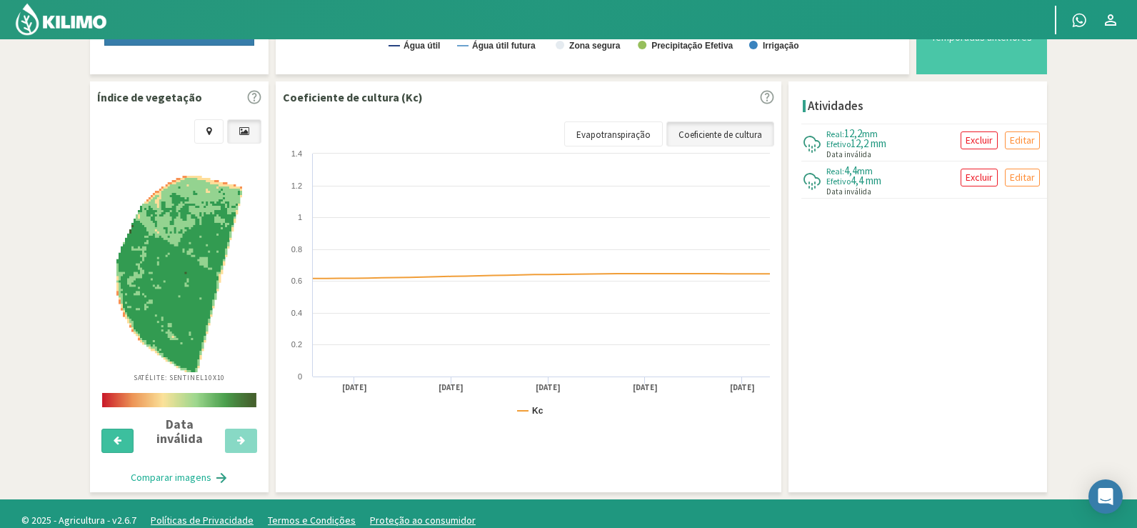
click at [113, 431] on button at bounding box center [117, 440] width 32 height 24
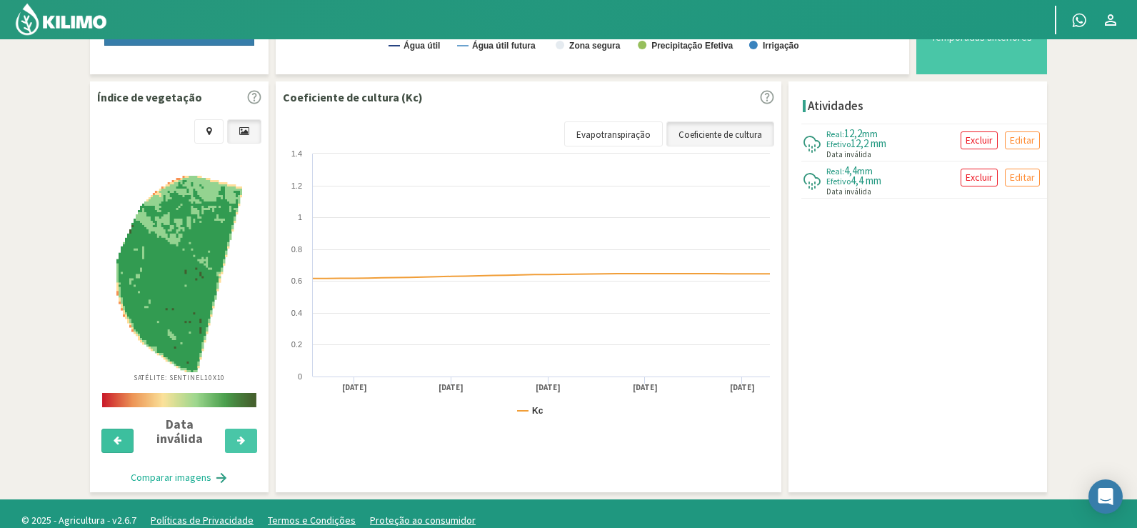
click at [113, 431] on button at bounding box center [117, 440] width 32 height 24
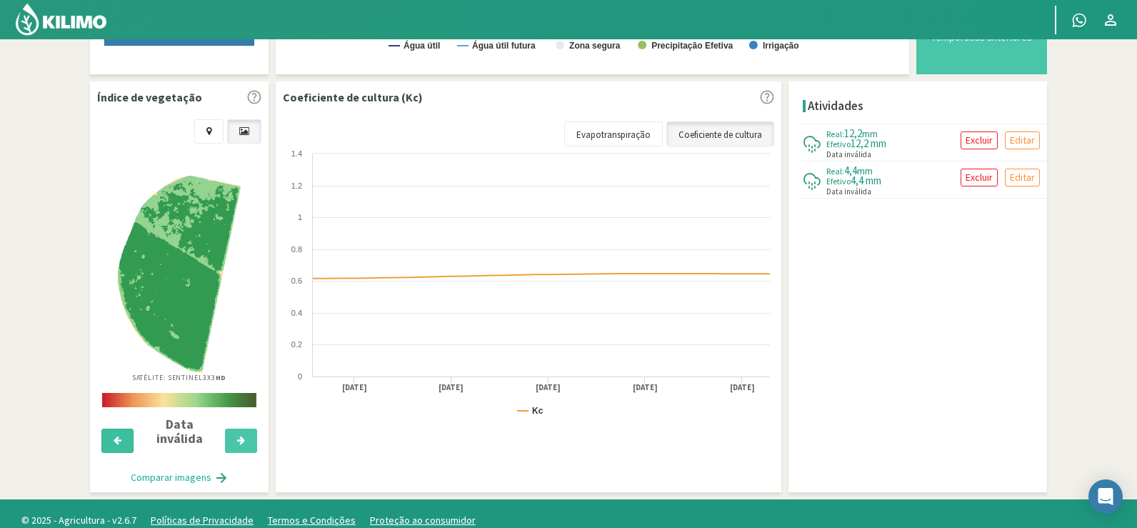
click at [110, 428] on button at bounding box center [117, 440] width 32 height 24
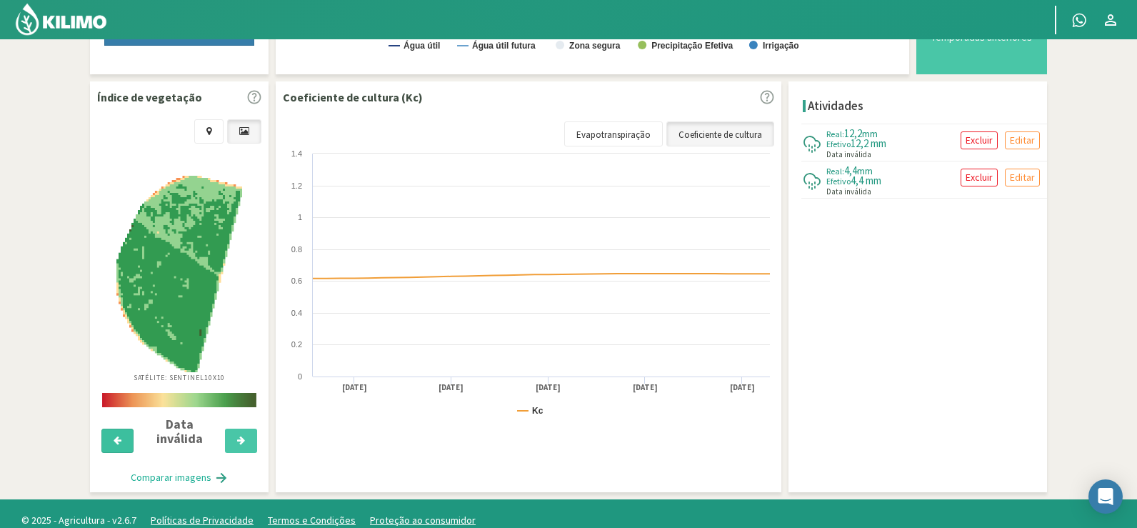
click at [110, 428] on button at bounding box center [117, 440] width 32 height 24
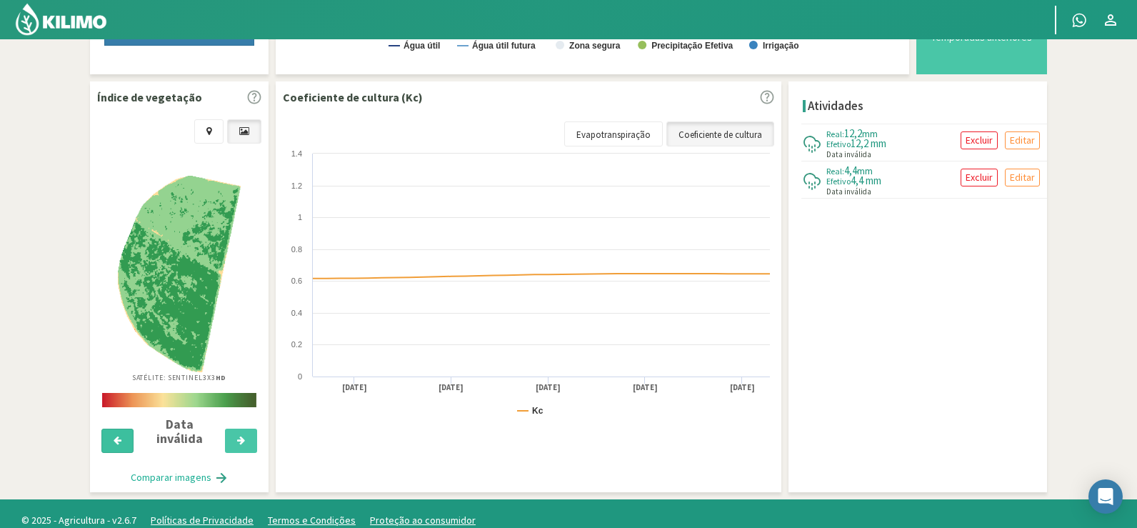
click at [110, 428] on button at bounding box center [117, 440] width 32 height 24
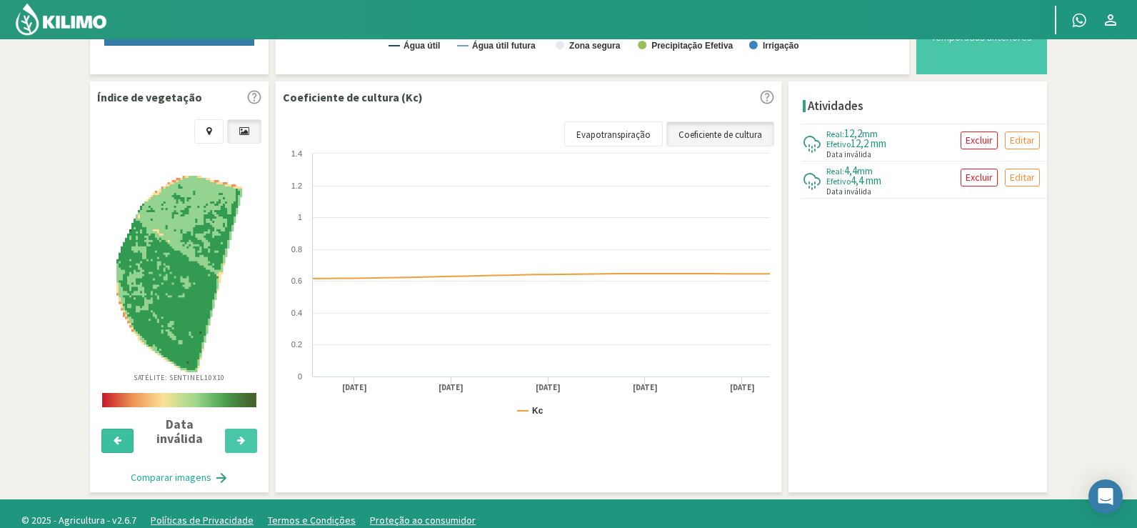
click at [110, 428] on button at bounding box center [117, 440] width 32 height 24
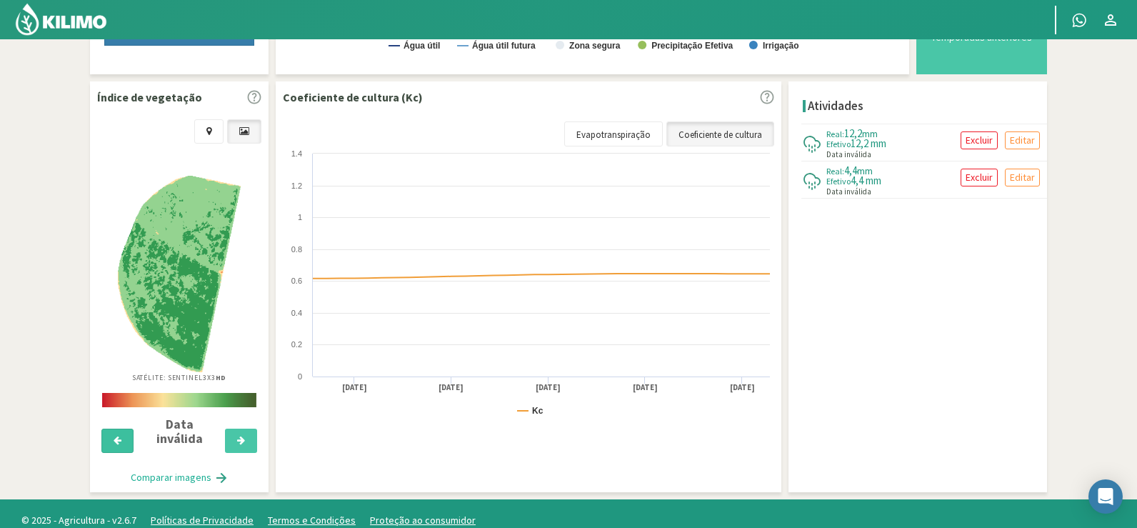
click at [110, 428] on button at bounding box center [117, 440] width 32 height 24
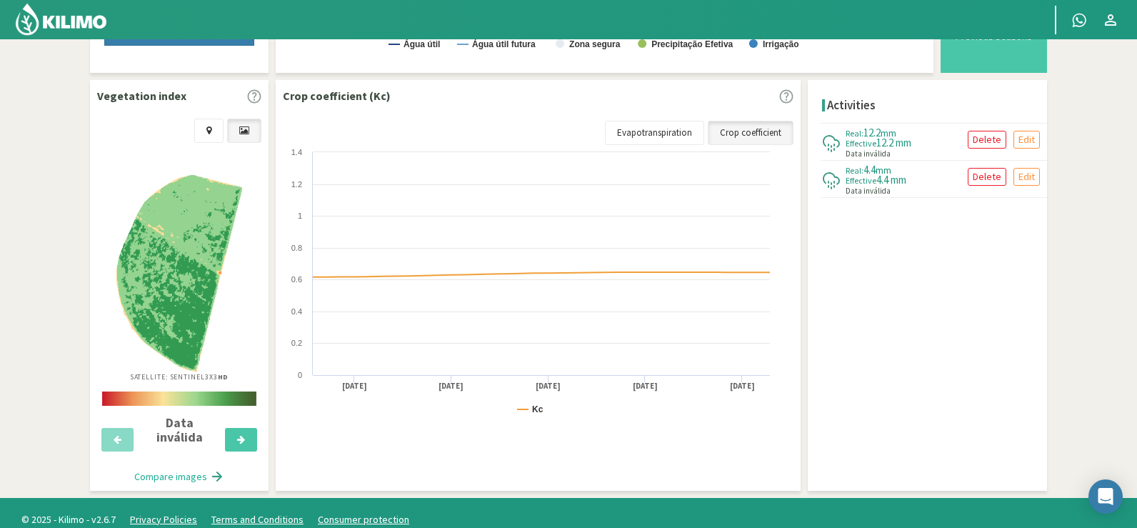
scroll to position [413, 0]
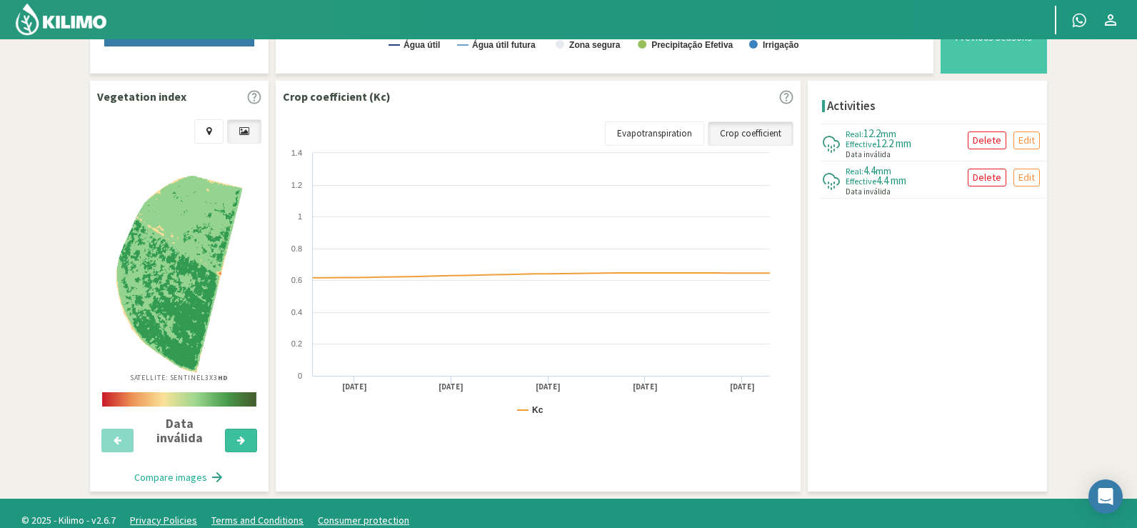
click at [241, 436] on icon at bounding box center [241, 440] width 8 height 9
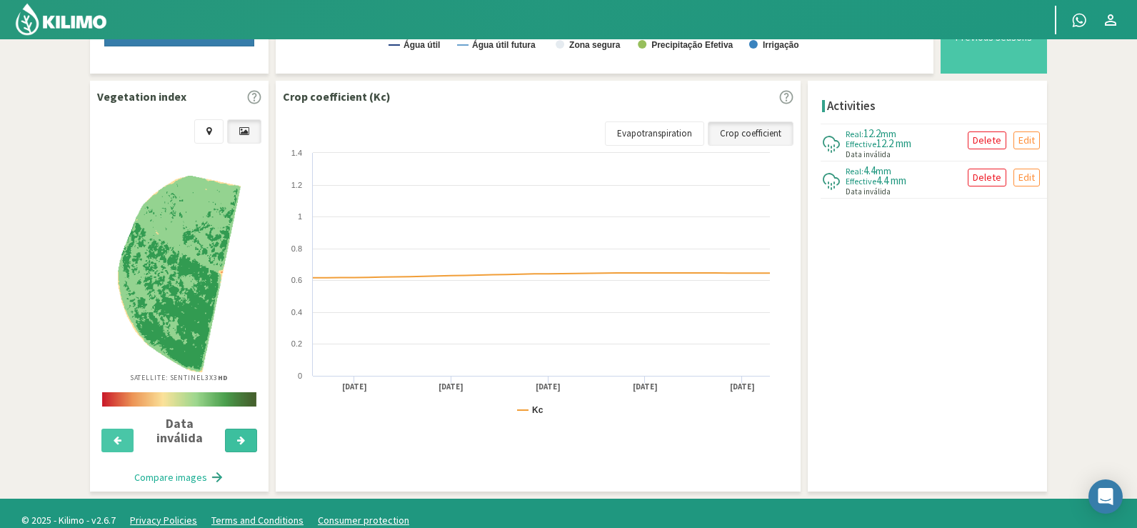
click at [241, 436] on icon at bounding box center [241, 440] width 8 height 9
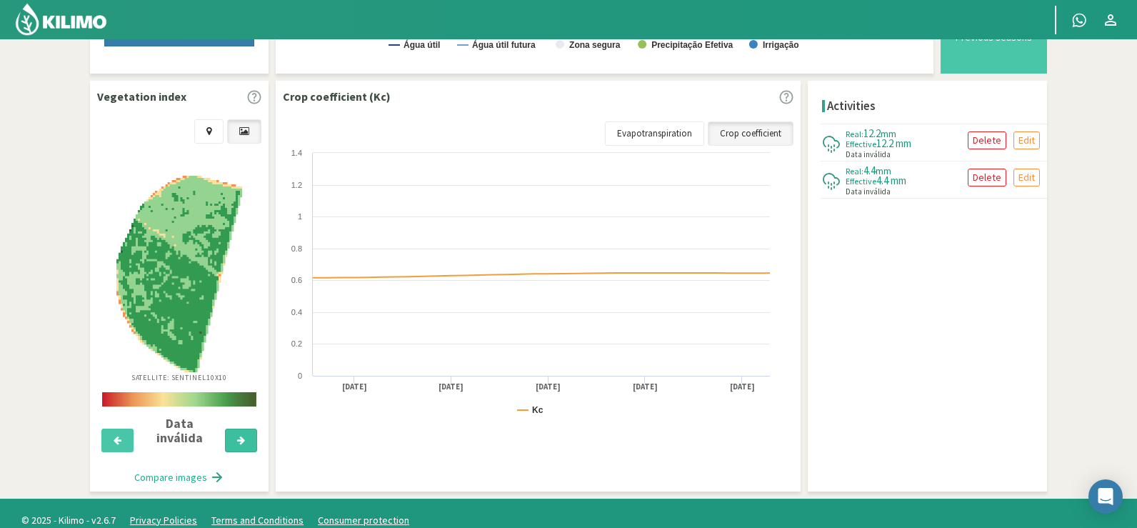
click at [241, 436] on icon at bounding box center [241, 440] width 8 height 9
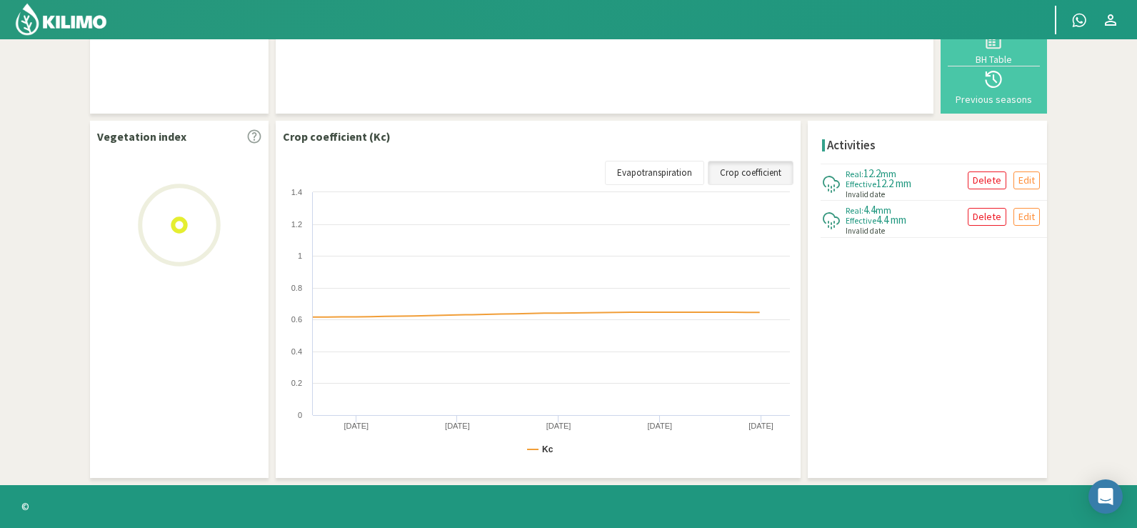
select select "2: Object"
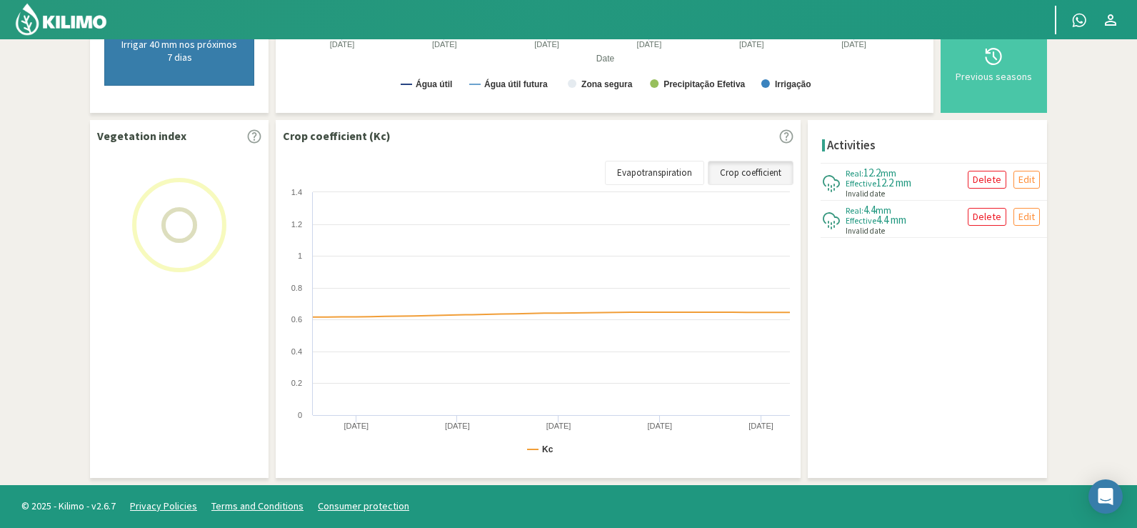
scroll to position [413, 0]
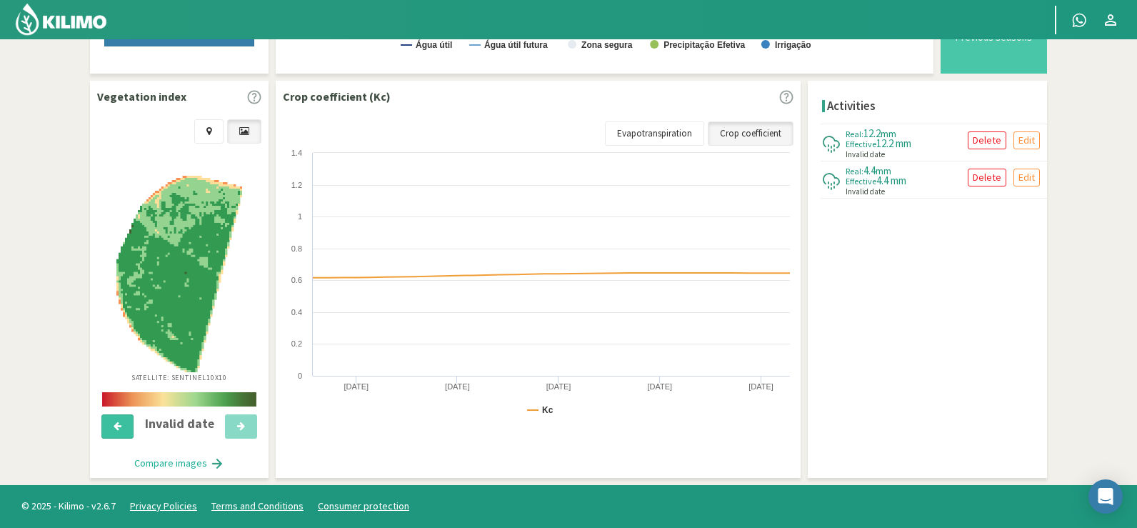
click at [113, 422] on button at bounding box center [117, 426] width 32 height 24
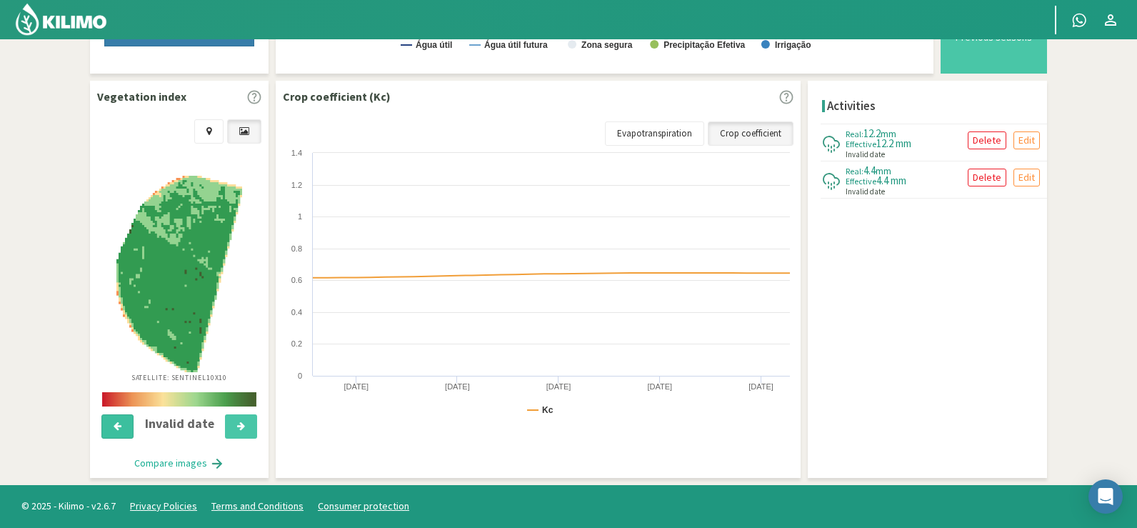
click at [113, 422] on button at bounding box center [117, 426] width 32 height 24
click at [240, 423] on icon at bounding box center [241, 425] width 8 height 9
click at [121, 428] on icon at bounding box center [118, 425] width 8 height 9
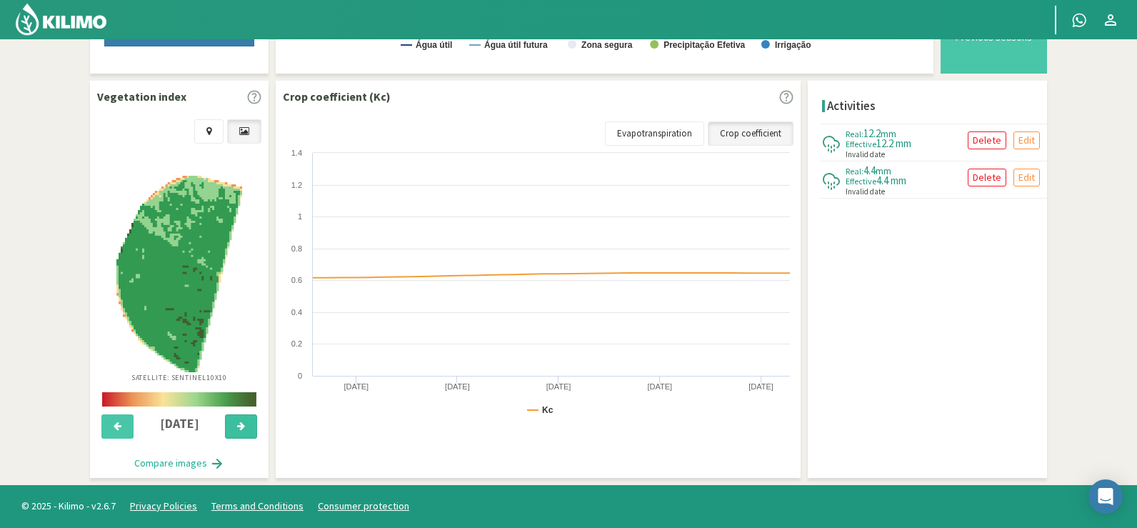
click at [245, 429] on button at bounding box center [241, 426] width 32 height 24
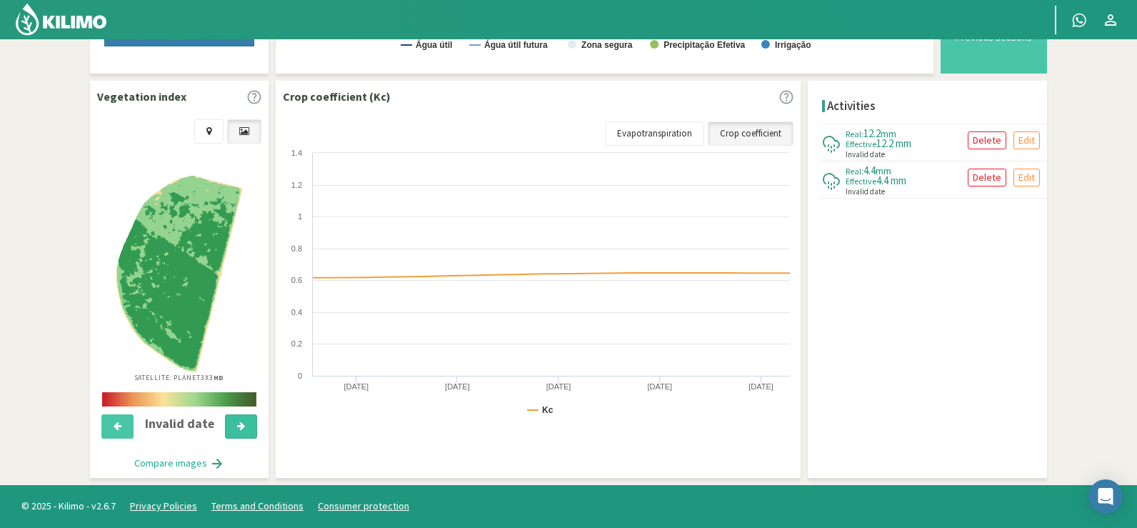
click at [245, 429] on button at bounding box center [241, 426] width 32 height 24
click at [119, 431] on button at bounding box center [117, 426] width 32 height 24
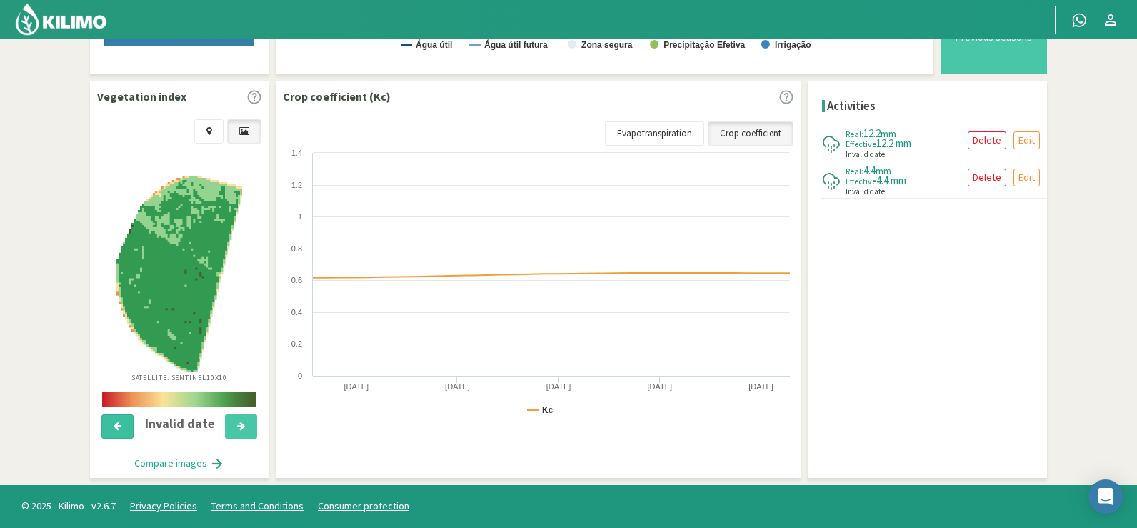
click at [119, 431] on button at bounding box center [117, 426] width 32 height 24
click at [233, 428] on button at bounding box center [241, 426] width 32 height 24
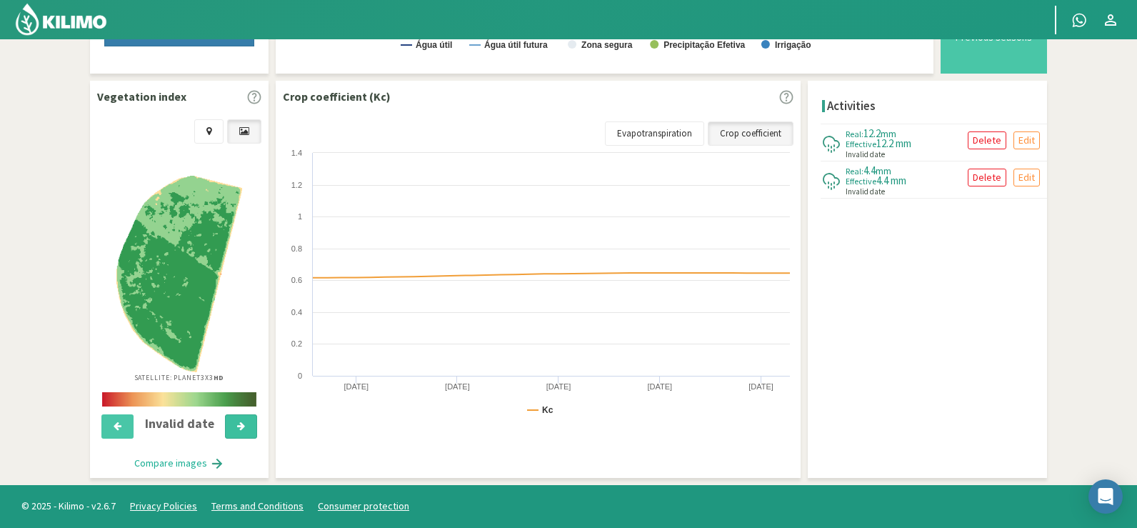
click at [233, 428] on button at bounding box center [241, 426] width 32 height 24
click at [121, 423] on icon at bounding box center [118, 425] width 8 height 9
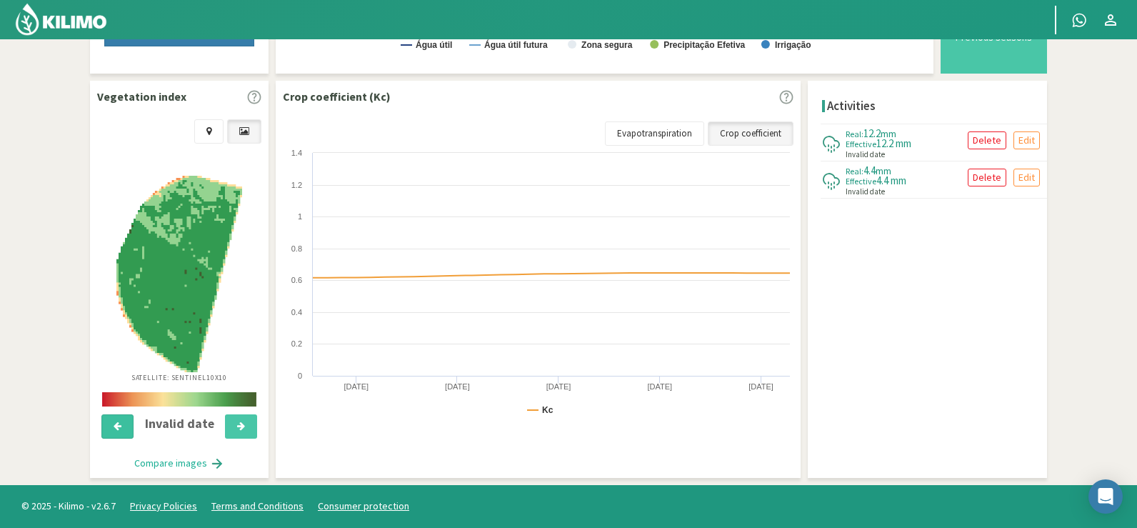
click at [121, 423] on icon at bounding box center [118, 425] width 8 height 9
click at [109, 426] on button at bounding box center [117, 426] width 32 height 24
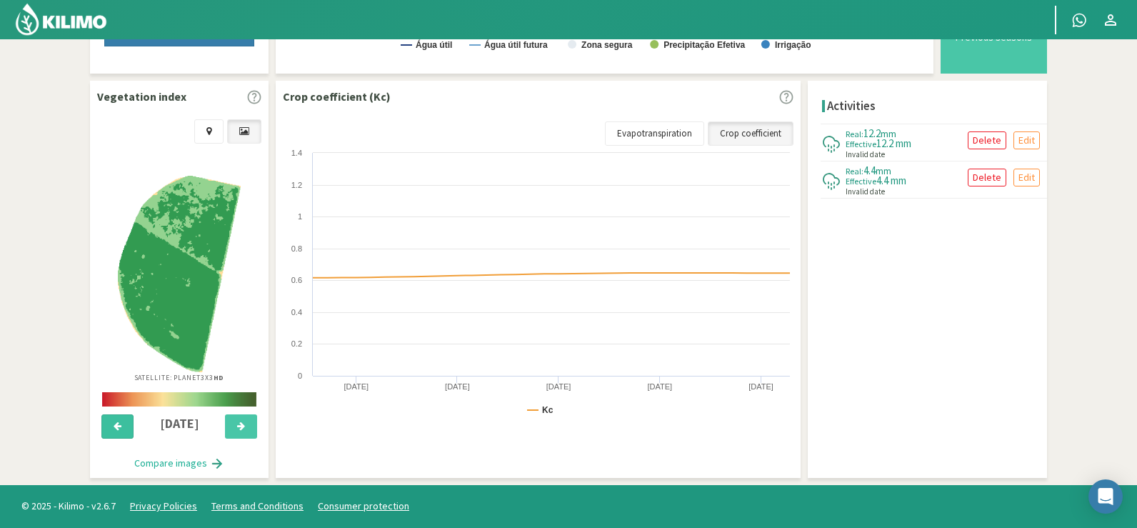
click at [109, 426] on button at bounding box center [117, 426] width 32 height 24
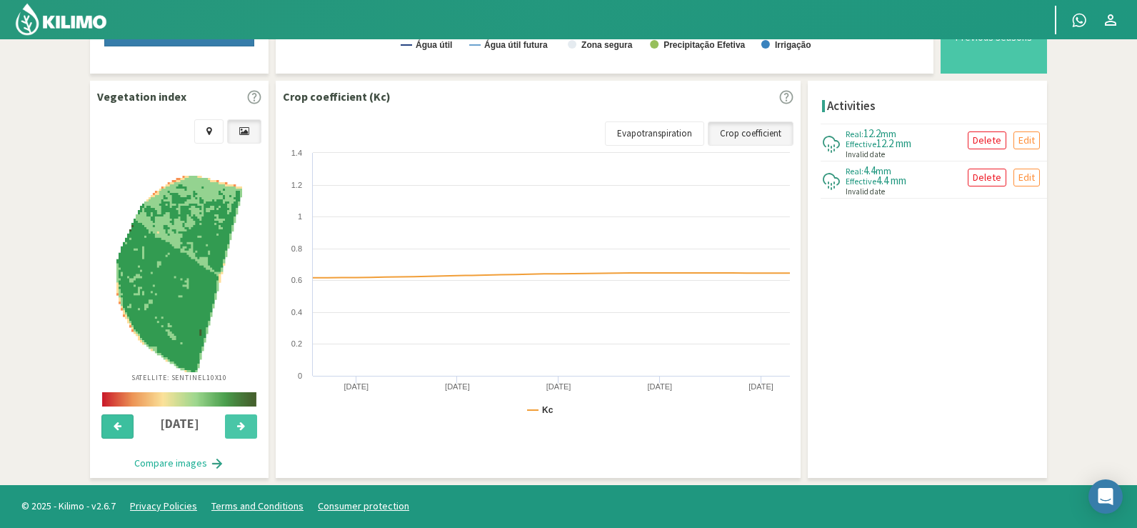
click at [109, 426] on button at bounding box center [117, 426] width 32 height 24
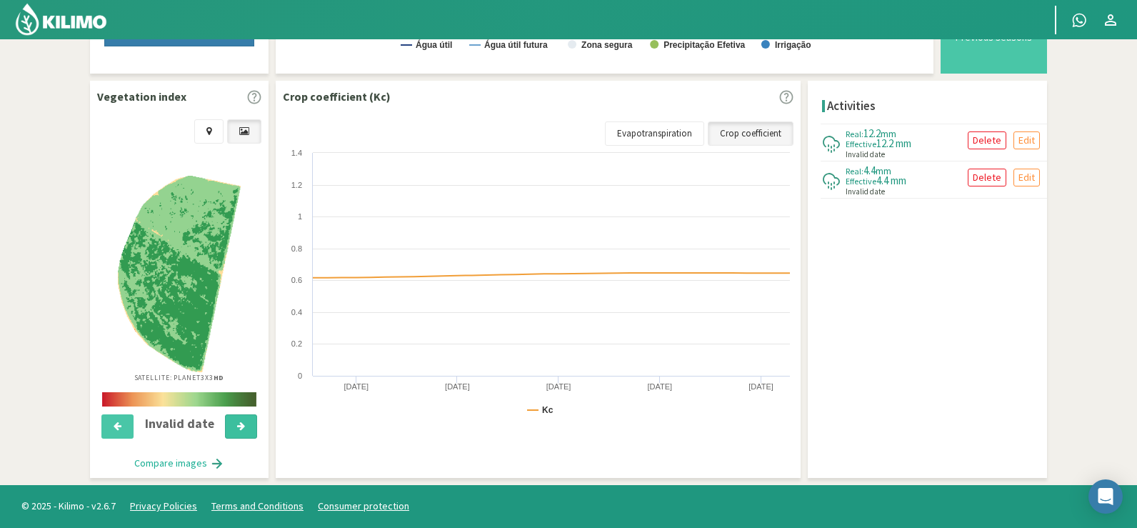
click at [244, 428] on icon at bounding box center [241, 425] width 8 height 9
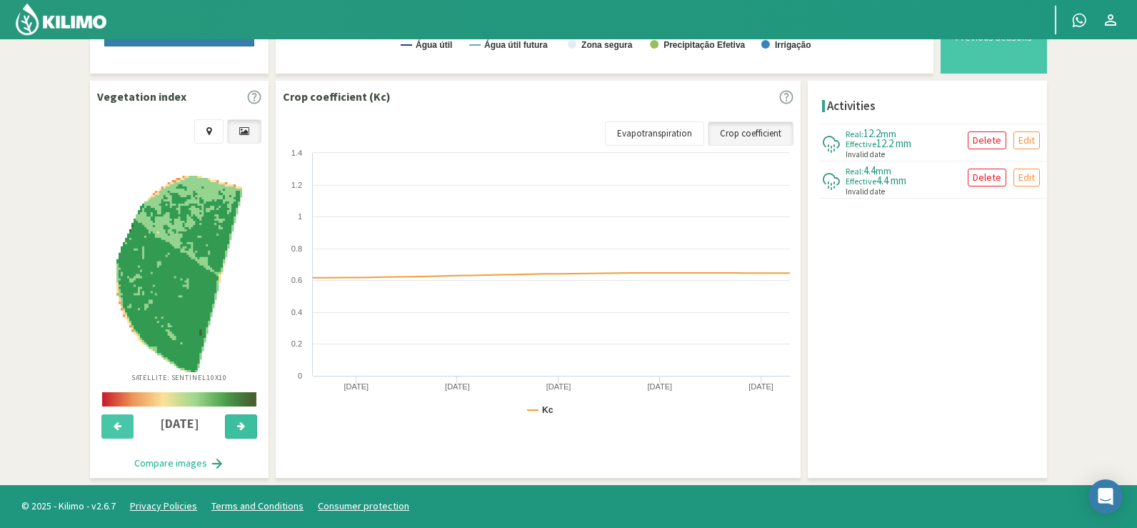
click at [244, 428] on icon at bounding box center [241, 425] width 8 height 9
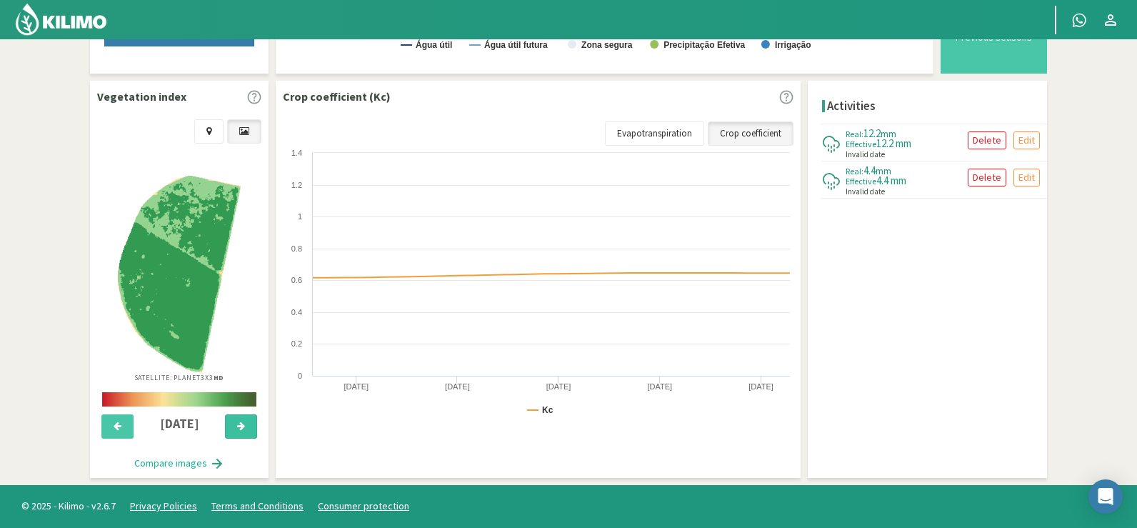
click at [244, 428] on icon at bounding box center [241, 425] width 8 height 9
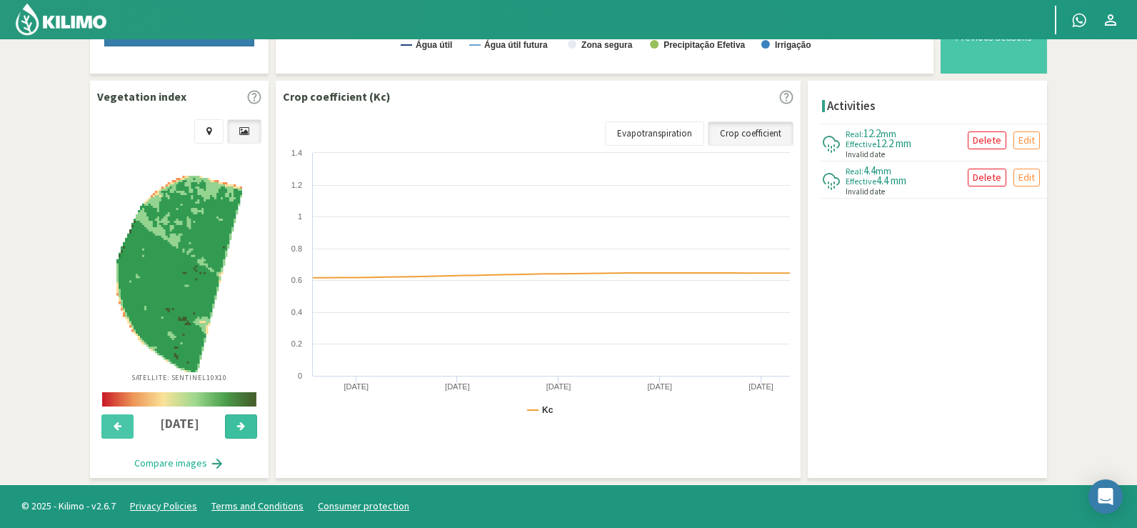
click at [244, 428] on icon at bounding box center [241, 425] width 8 height 9
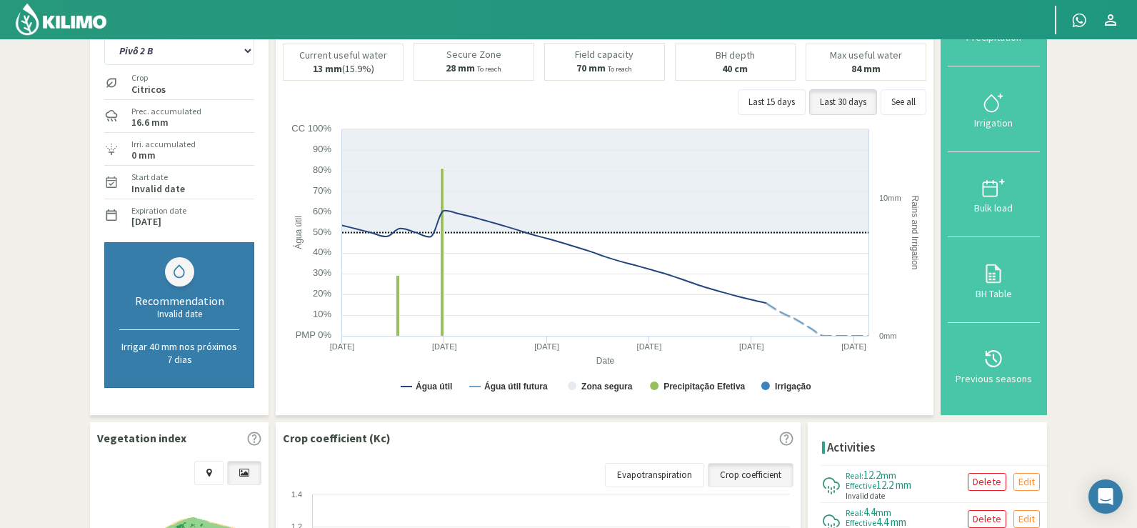
scroll to position [0, 0]
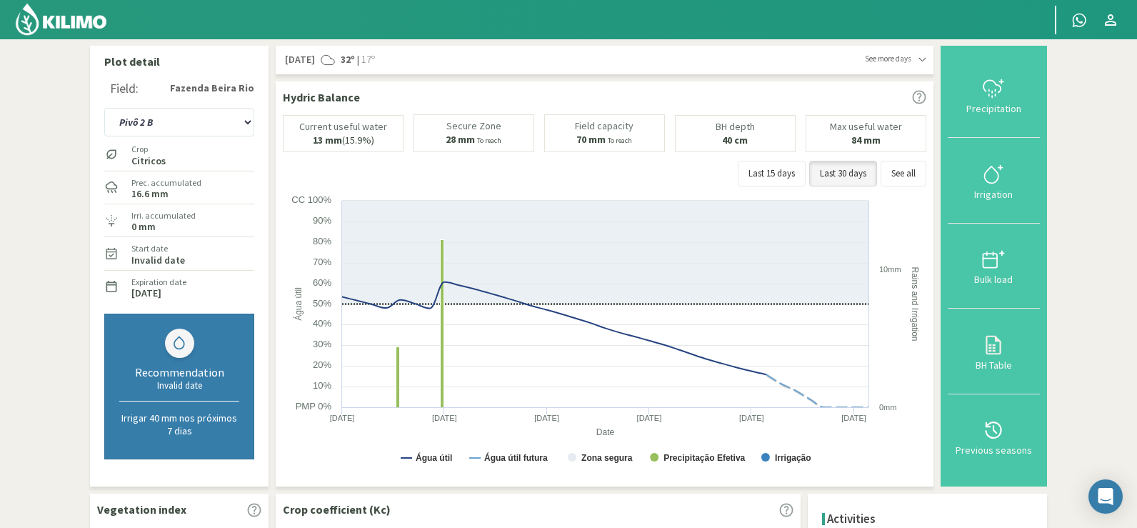
click at [56, 28] on img at bounding box center [61, 19] width 94 height 34
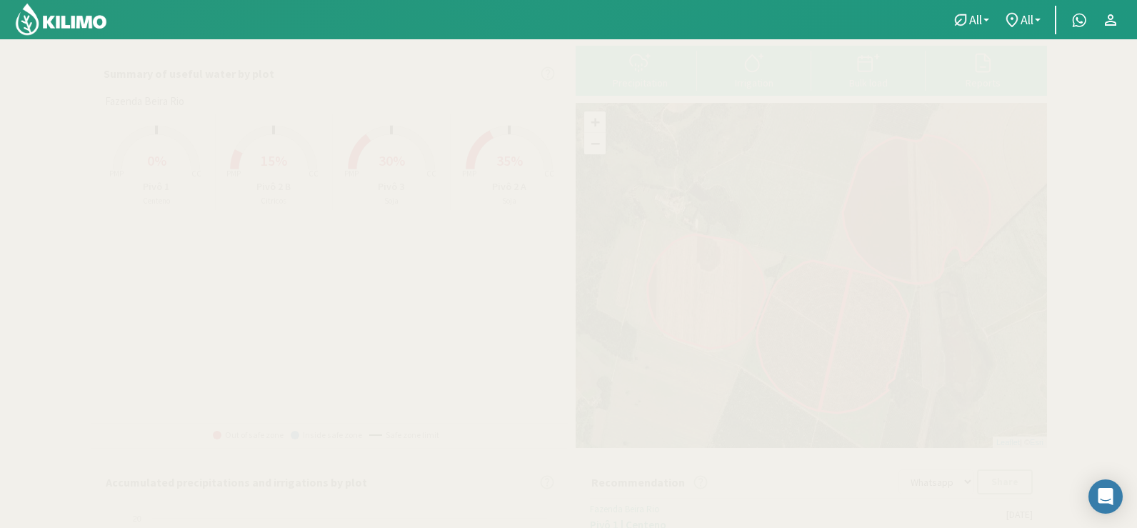
click at [164, 173] on rect at bounding box center [156, 171] width 114 height 114
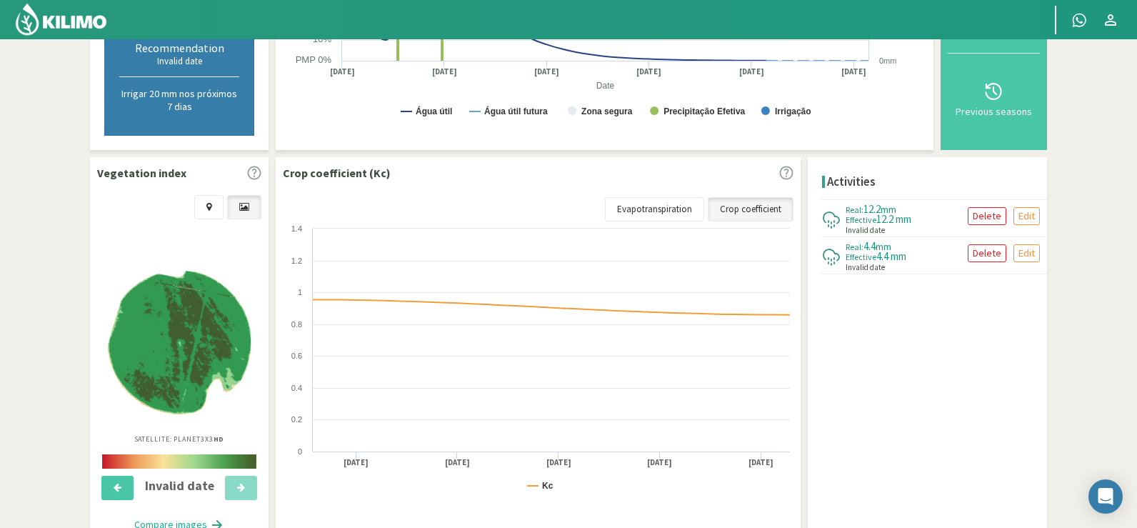
scroll to position [418, 0]
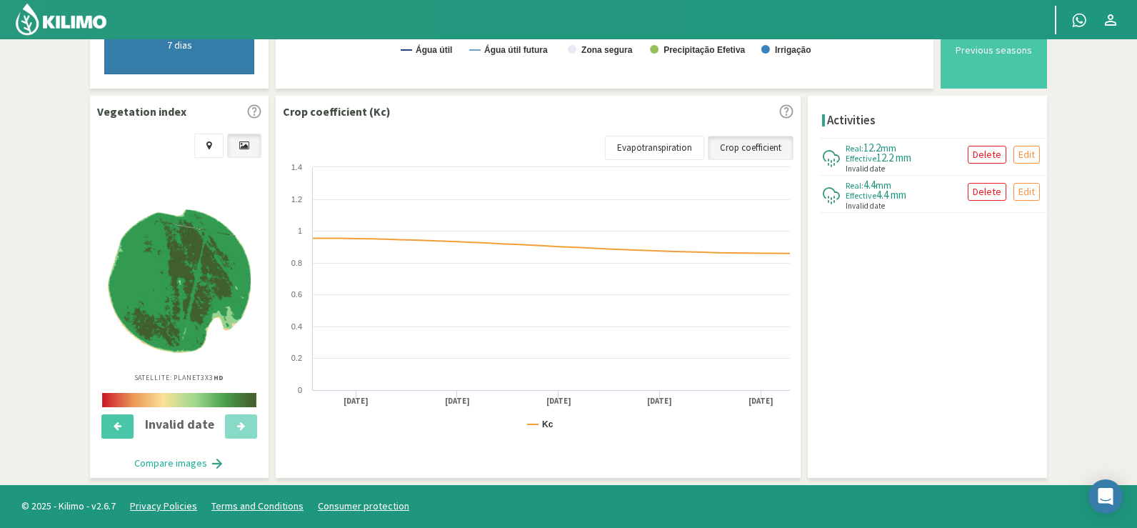
click at [191, 294] on img at bounding box center [179, 281] width 143 height 144
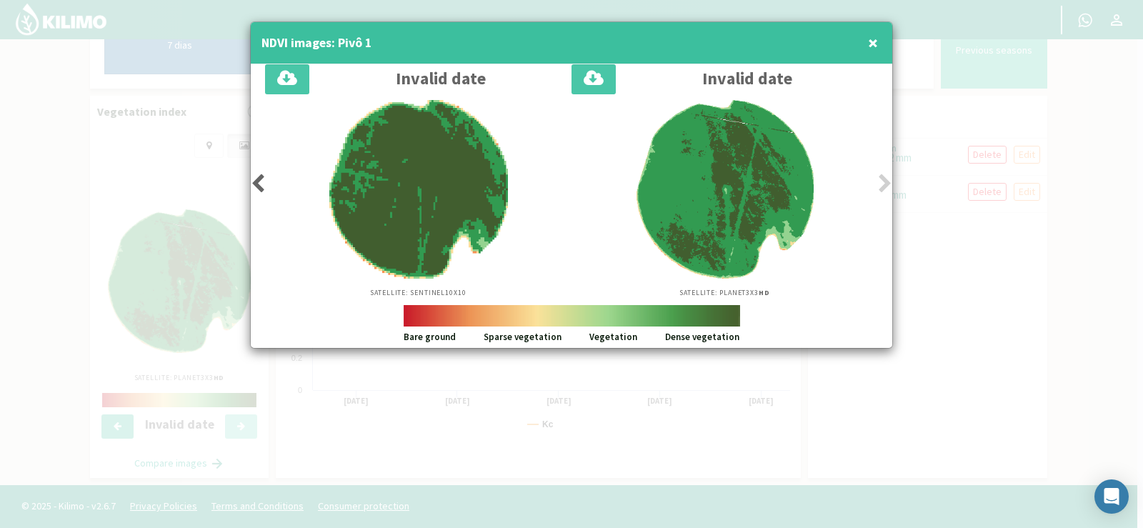
click at [880, 182] on icon at bounding box center [885, 184] width 14 height 20
click at [259, 183] on icon at bounding box center [258, 184] width 14 height 20
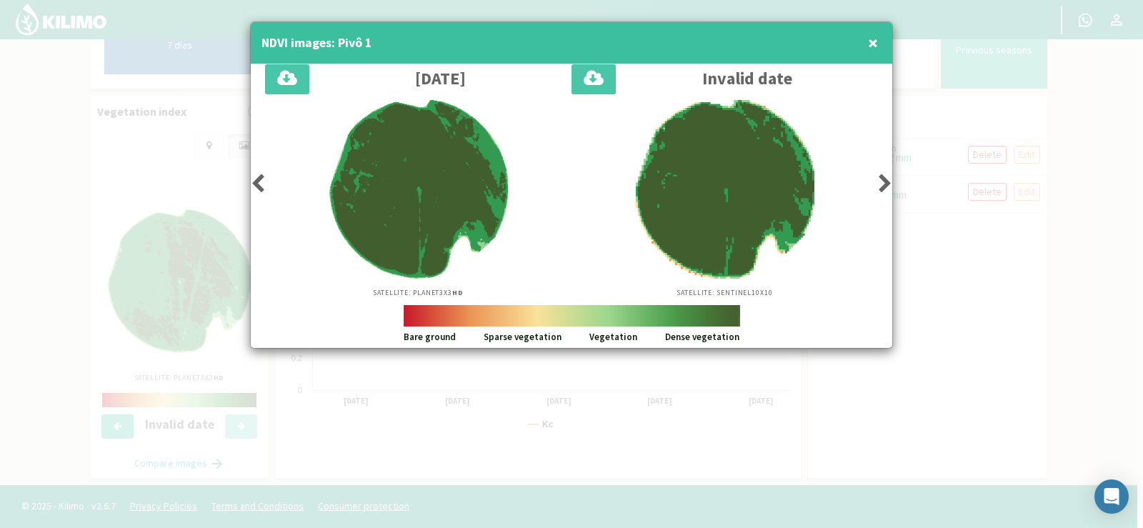
click at [259, 183] on icon at bounding box center [258, 184] width 14 height 20
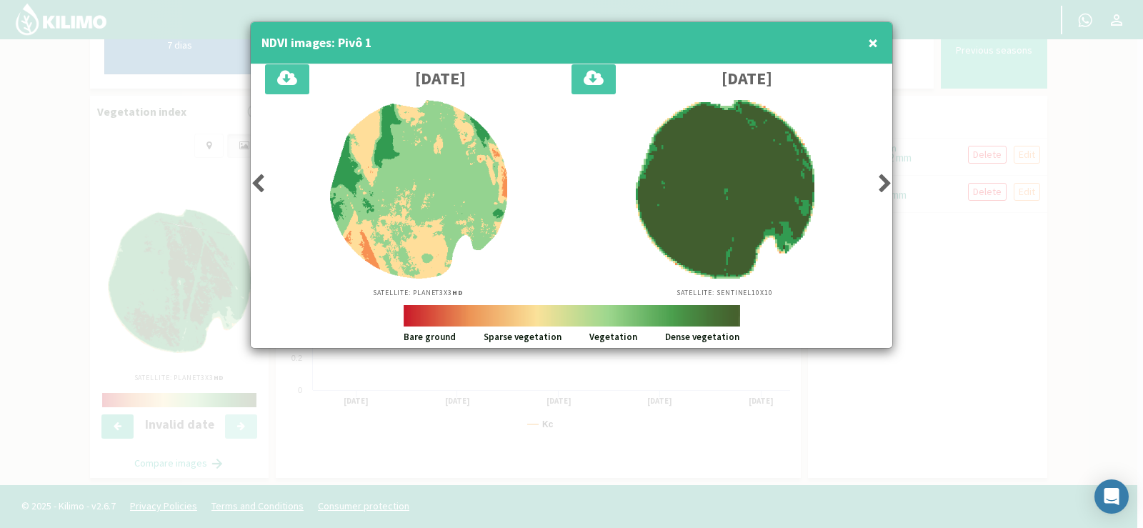
click at [261, 183] on icon at bounding box center [258, 184] width 14 height 20
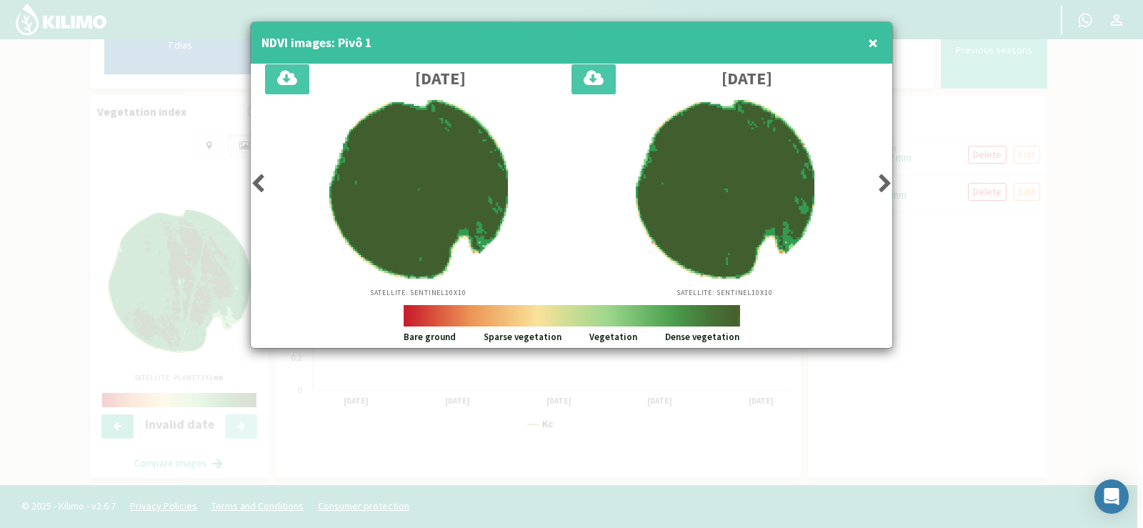
click at [259, 175] on icon at bounding box center [258, 184] width 14 height 20
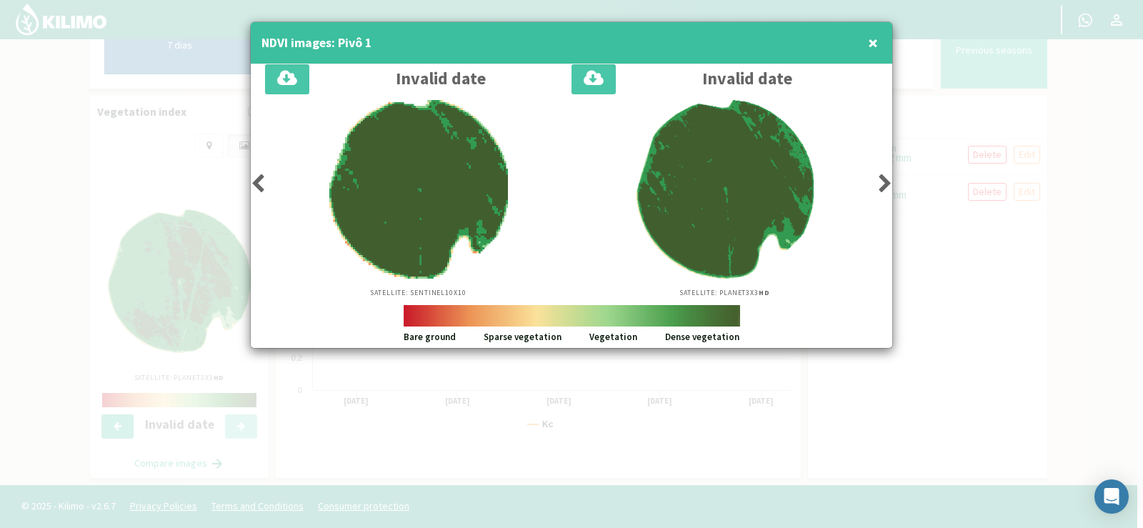
click at [259, 175] on icon at bounding box center [258, 184] width 14 height 20
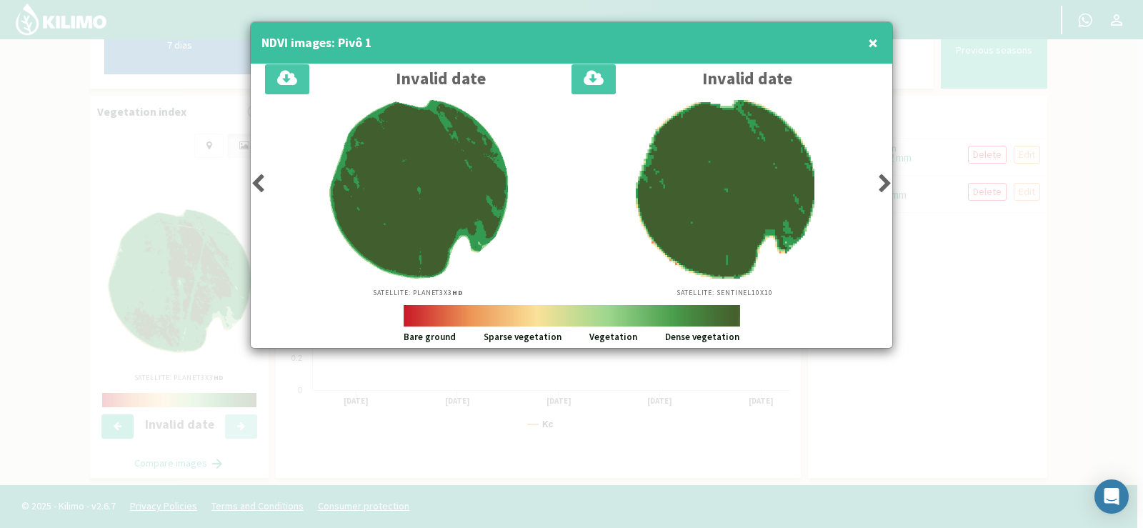
click at [259, 175] on icon at bounding box center [258, 184] width 14 height 20
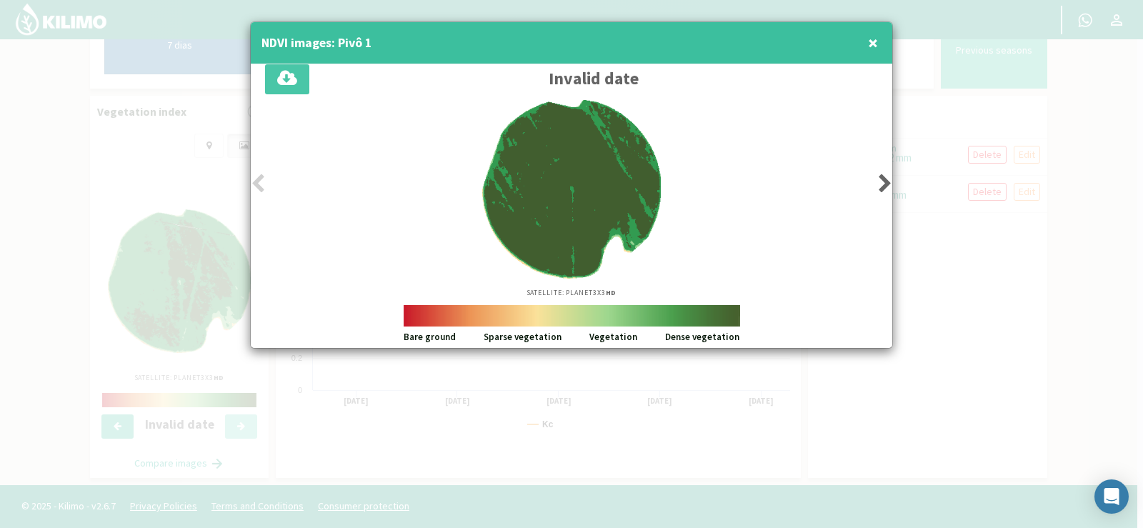
click at [871, 44] on span "×" at bounding box center [873, 43] width 10 height 24
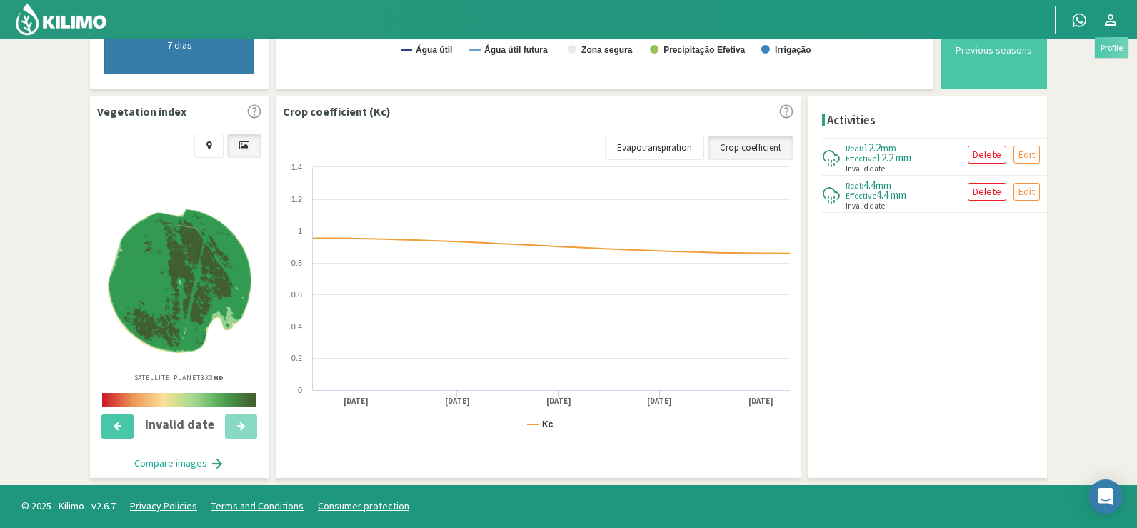
click at [1118, 20] on icon at bounding box center [1110, 19] width 17 height 17
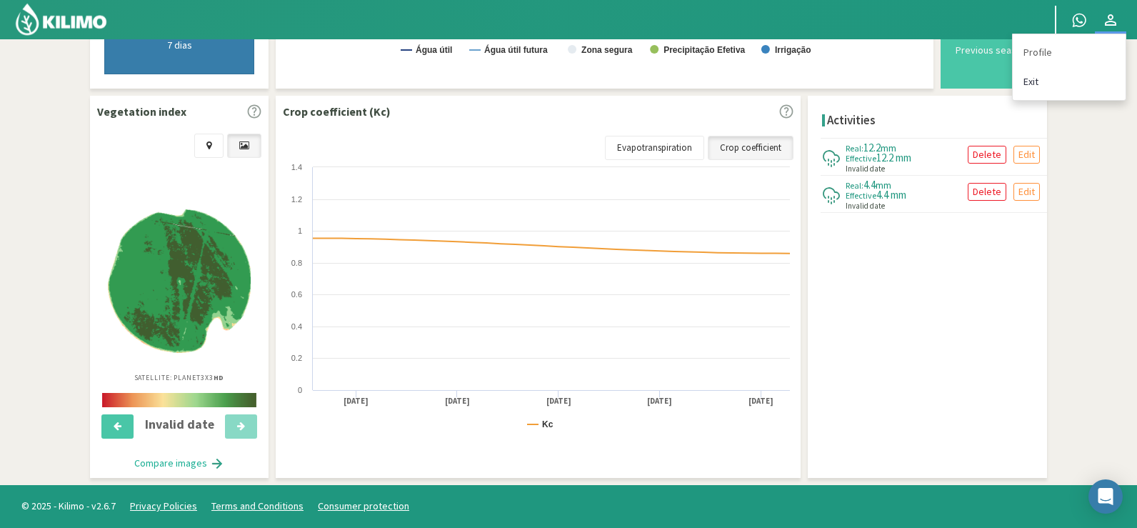
click at [1026, 79] on link "Exit" at bounding box center [1069, 81] width 113 height 29
click at [1035, 81] on link "Exit" at bounding box center [1069, 81] width 113 height 29
click at [1038, 81] on link "Exit" at bounding box center [1069, 81] width 113 height 29
click at [1037, 83] on link "Exit" at bounding box center [1069, 81] width 113 height 29
click at [1113, 11] on icon at bounding box center [1110, 19] width 17 height 17
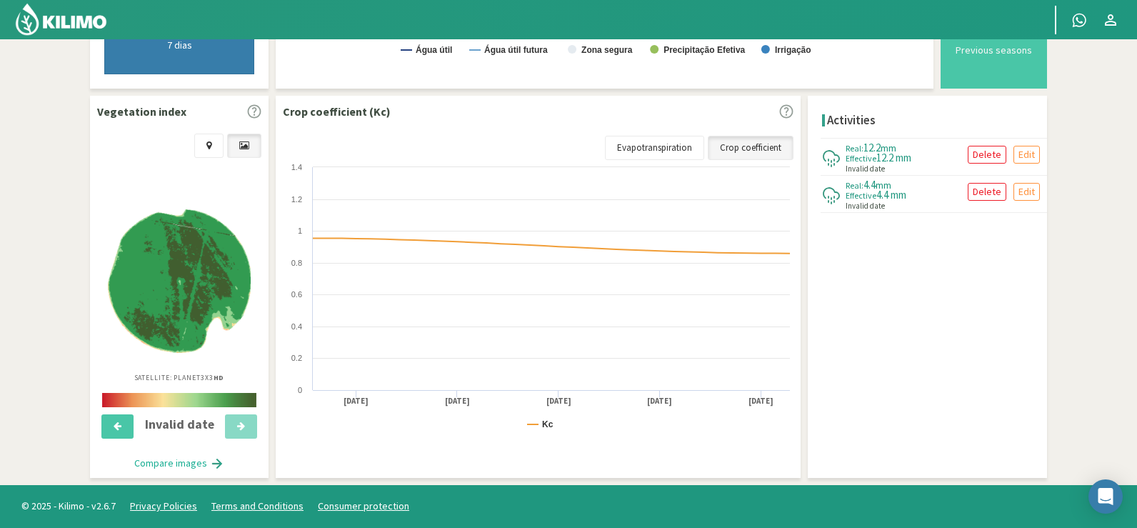
click at [1126, 23] on div "Profile Exit" at bounding box center [1087, 20] width 100 height 29
click at [1115, 25] on icon at bounding box center [1110, 19] width 11 height 11
click at [1033, 82] on link "Exit" at bounding box center [1069, 81] width 113 height 29
